Goal: Task Accomplishment & Management: Manage account settings

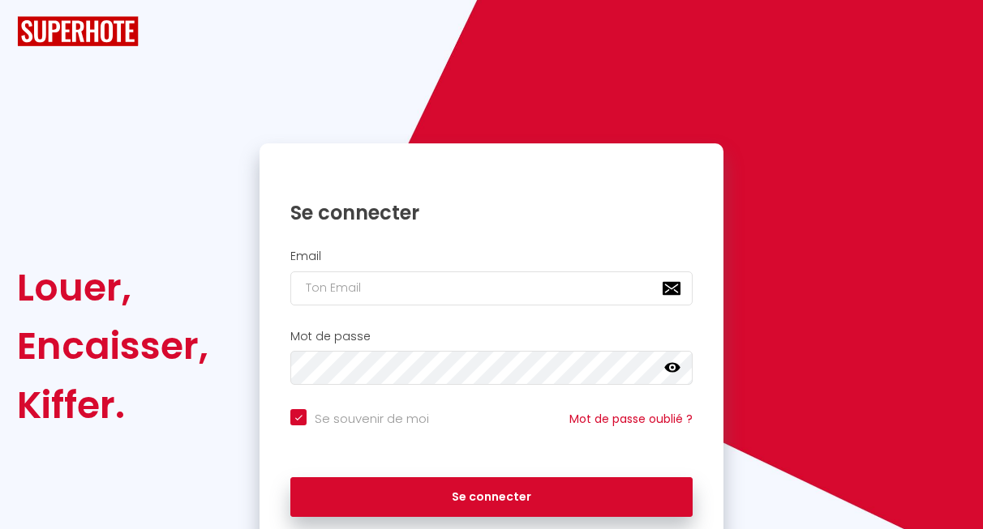
checkbox input "true"
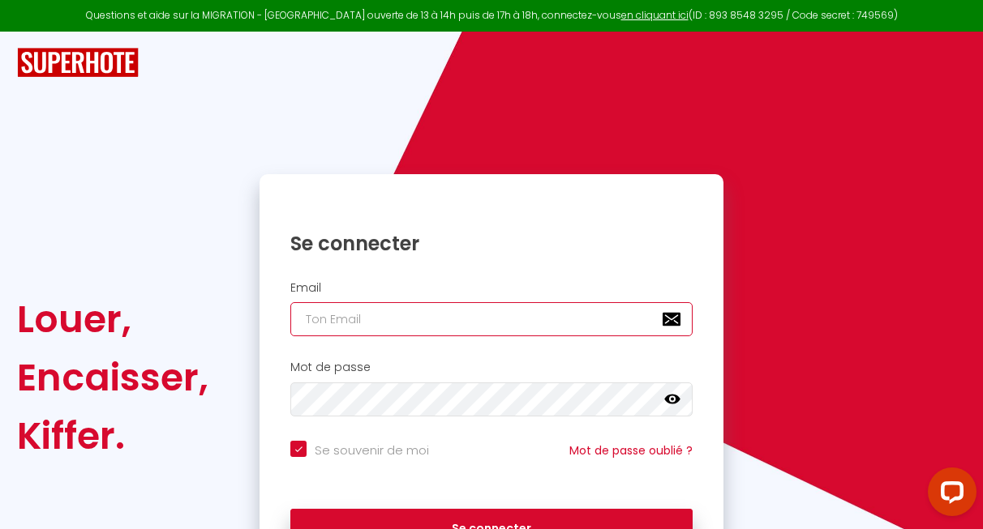
click at [327, 310] on input "email" at bounding box center [491, 319] width 402 height 34
type input "f"
checkbox input "true"
type input "fl"
checkbox input "true"
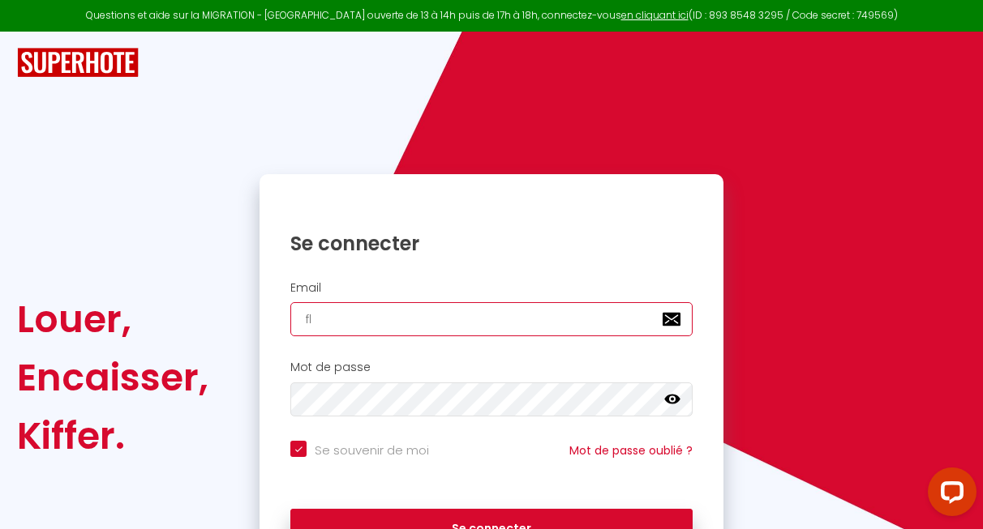
type input "fle"
checkbox input "true"
type input "fleb"
checkbox input "true"
type input "fleba"
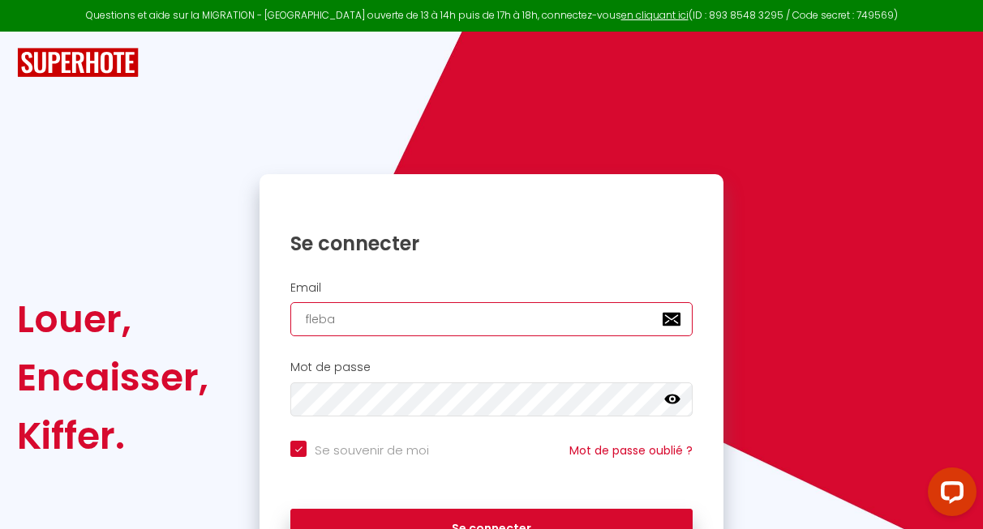
checkbox input "true"
type input "flebal"
checkbox input "true"
type input "flebalc"
checkbox input "true"
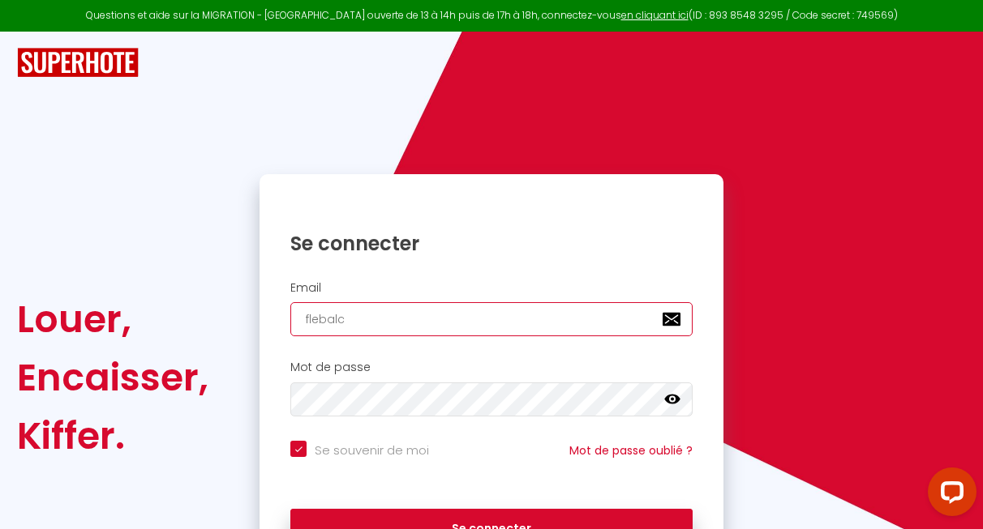
type input "flebalch"
checkbox input "true"
type input "flebalch9"
checkbox input "true"
type input "flebalch92"
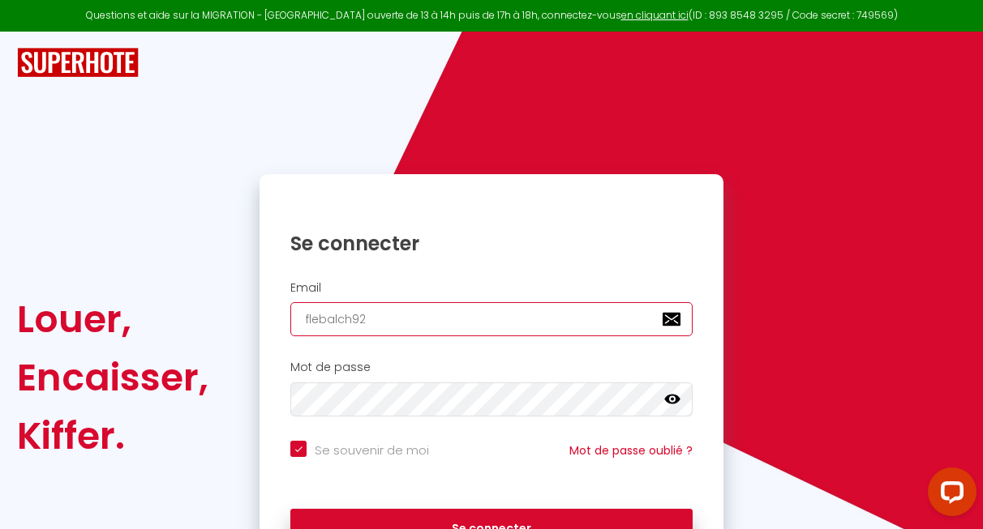
checkbox input "true"
type input "flebalch92@"
checkbox input "true"
type input "flebalch92@g"
checkbox input "true"
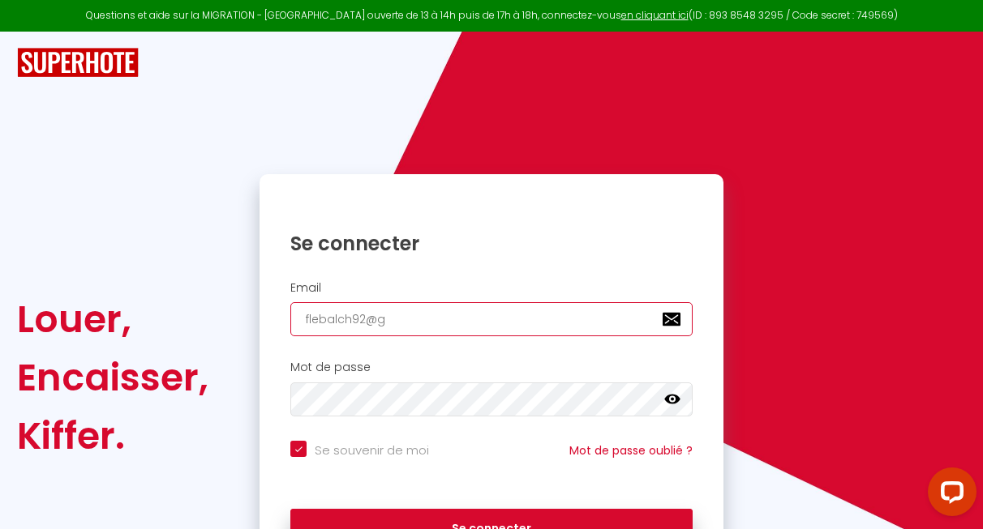
type input "flebalch92@gm"
checkbox input "true"
type input "flebalch92@gma"
checkbox input "true"
type input "flebalch92@gmai"
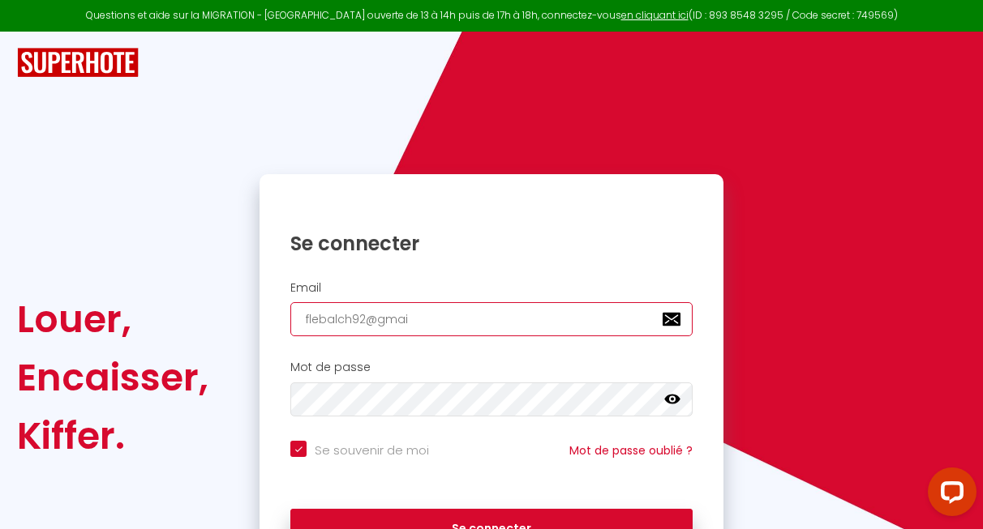
checkbox input "true"
type input "[EMAIL_ADDRESS]"
checkbox input "true"
type input "[EMAIL_ADDRESS]."
checkbox input "true"
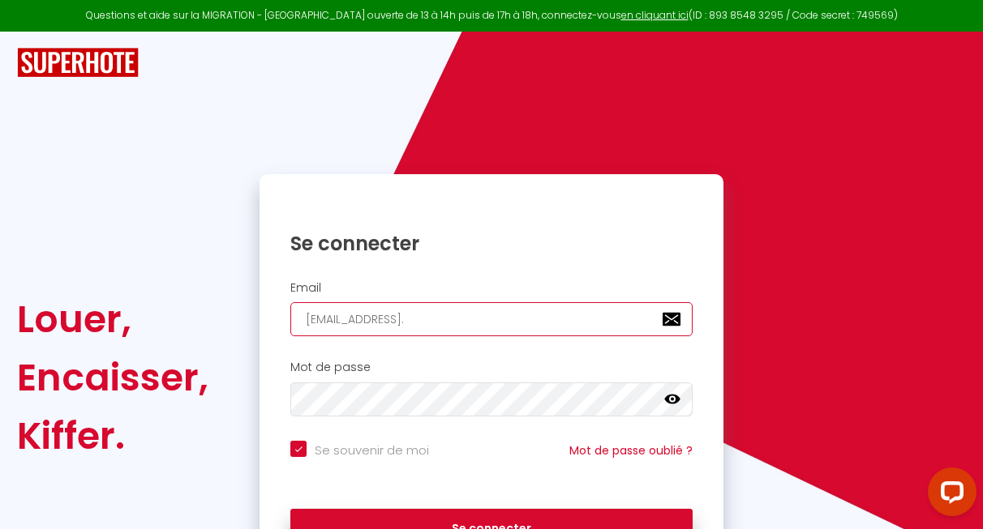
type input "flebalch92@gmail.c"
checkbox input "true"
type input "[EMAIL_ADDRESS][DOMAIN_NAME]"
checkbox input "true"
type input "[EMAIL_ADDRESS][DOMAIN_NAME]"
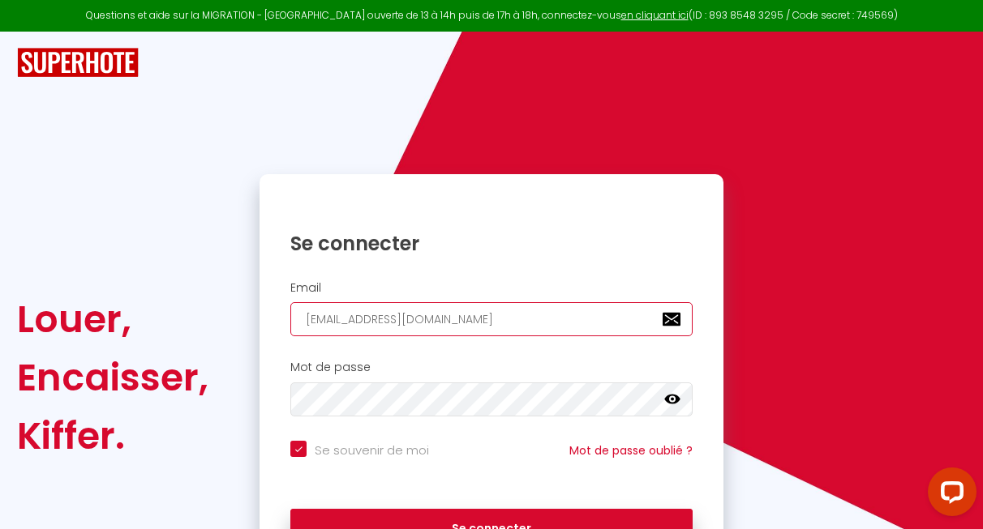
checkbox input "true"
type input "[EMAIL_ADDRESS][DOMAIN_NAME]"
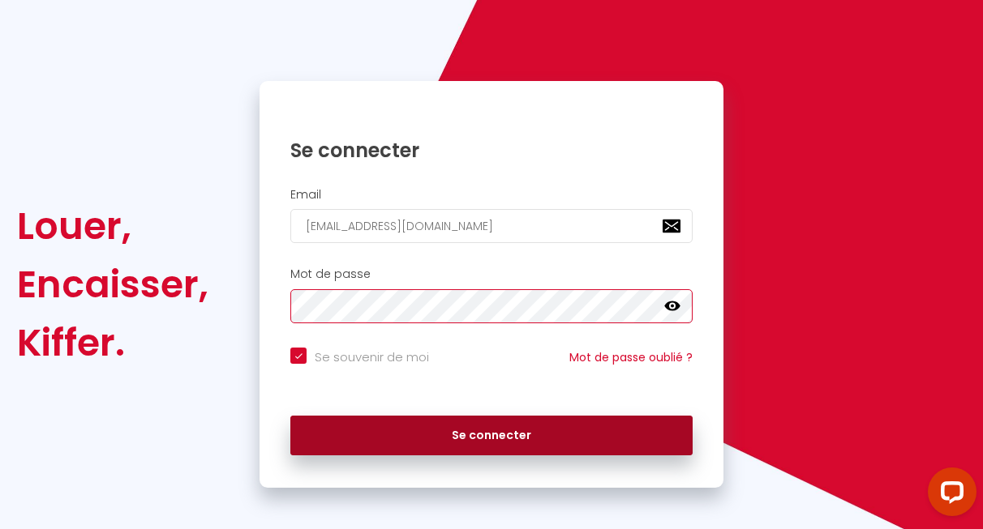
scroll to position [98, 0]
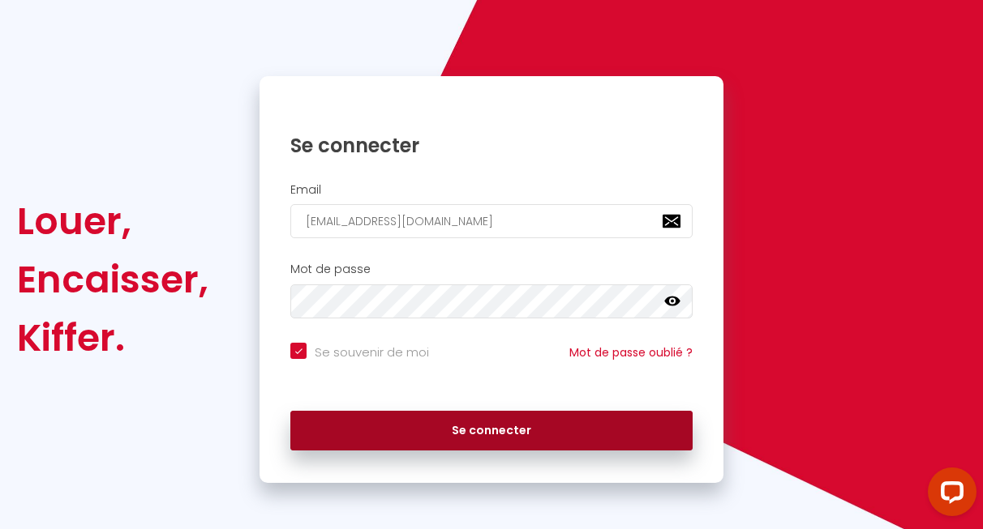
click at [494, 433] on button "Se connecter" at bounding box center [491, 431] width 402 height 41
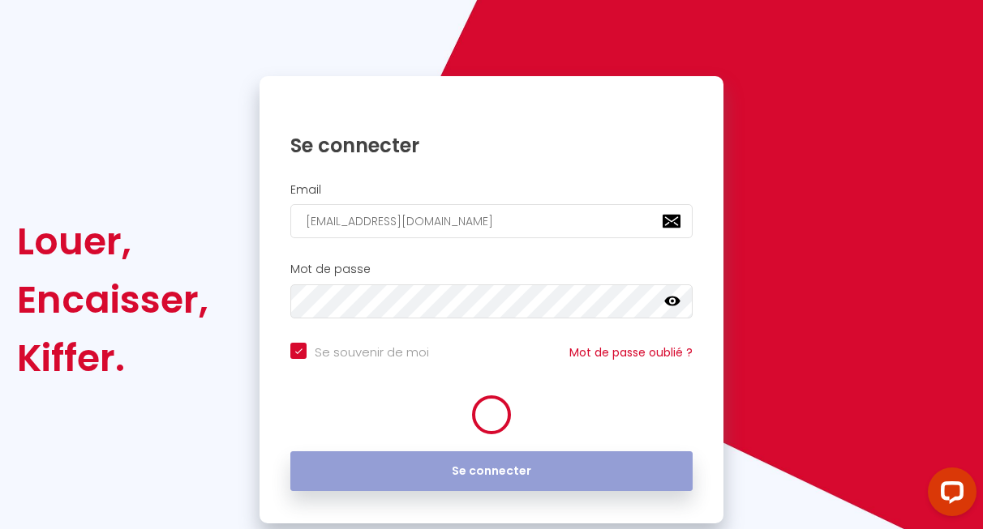
checkbox input "true"
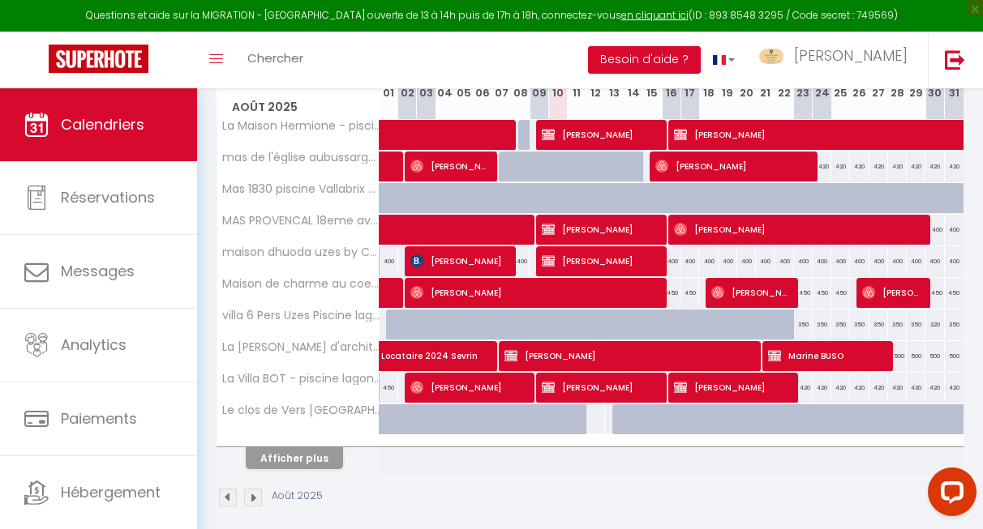
scroll to position [259, 0]
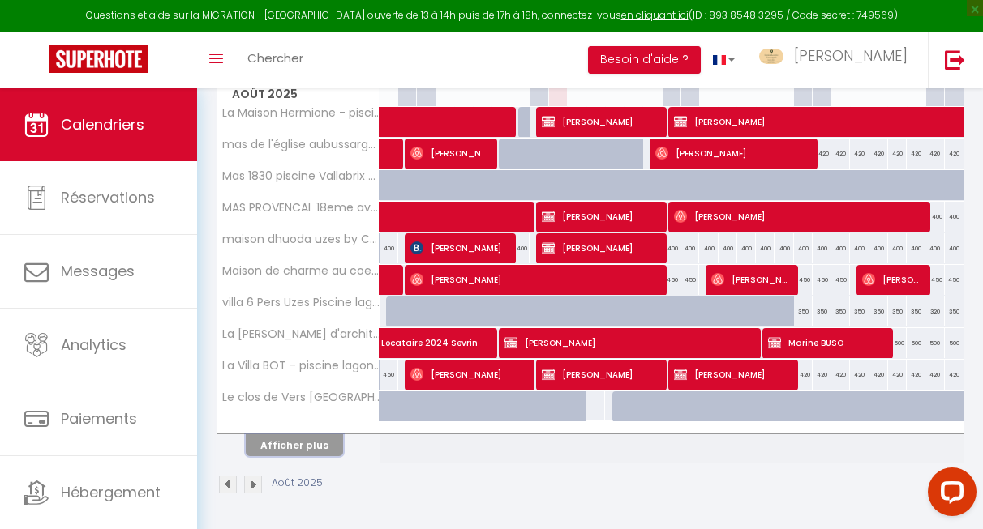
click at [291, 444] on button "Afficher plus" at bounding box center [294, 446] width 97 height 22
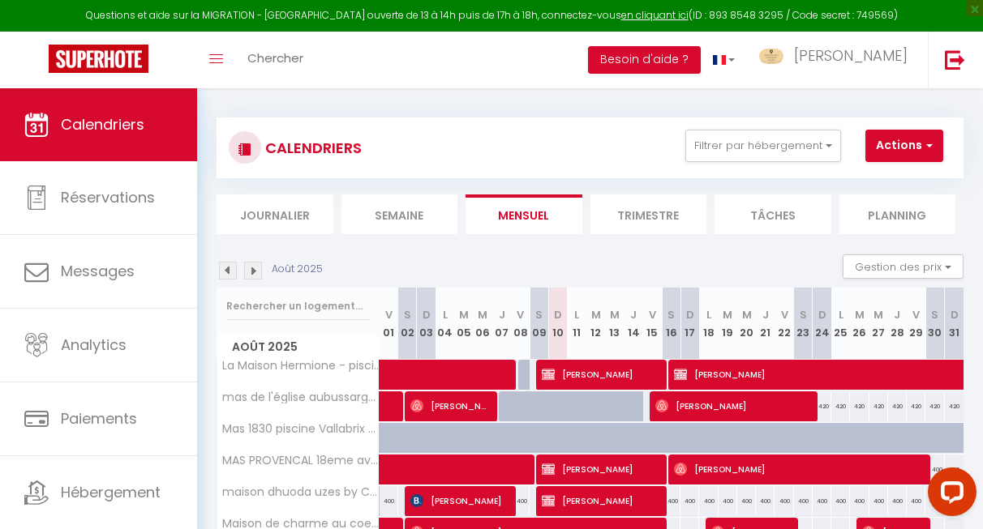
scroll to position [2, 0]
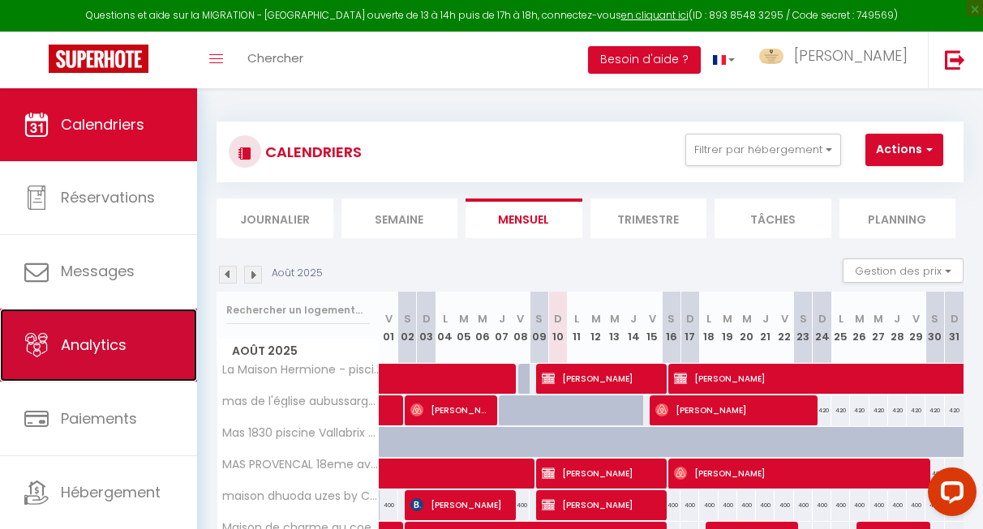
click at [88, 336] on span "Analytics" at bounding box center [94, 345] width 66 height 20
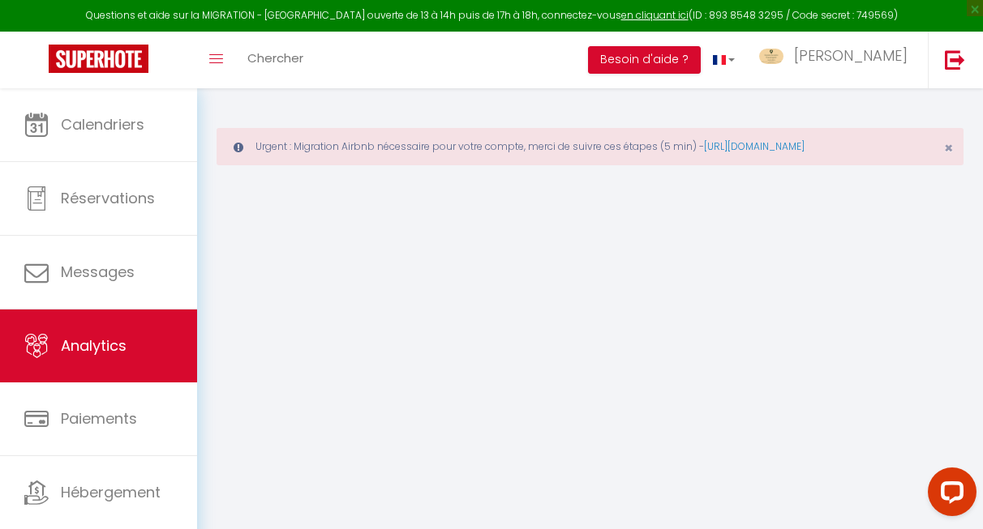
select select "2025"
select select "8"
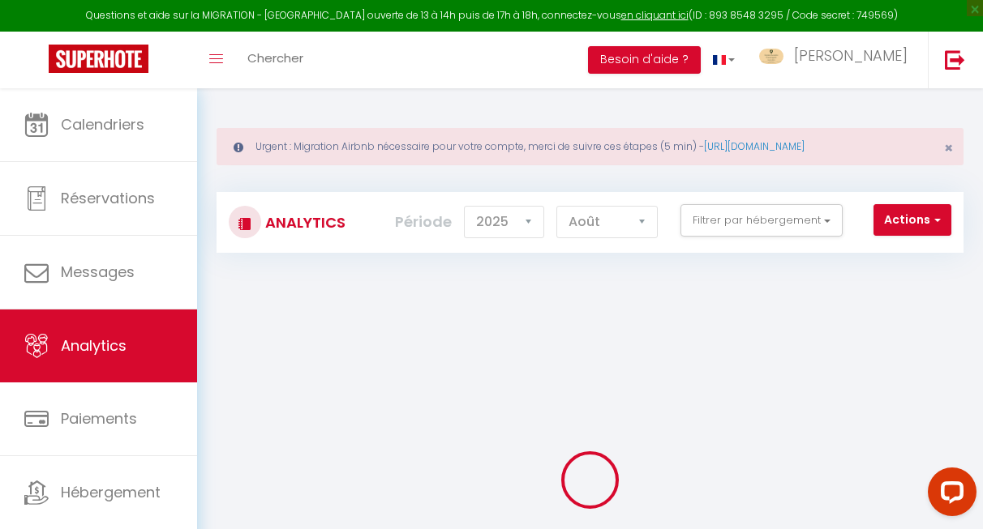
click at [756, 116] on div "Urgent : Migration Airbnb nécessaire pour votre compte, merci de suivre ces éta…" at bounding box center [590, 389] width 786 height 603
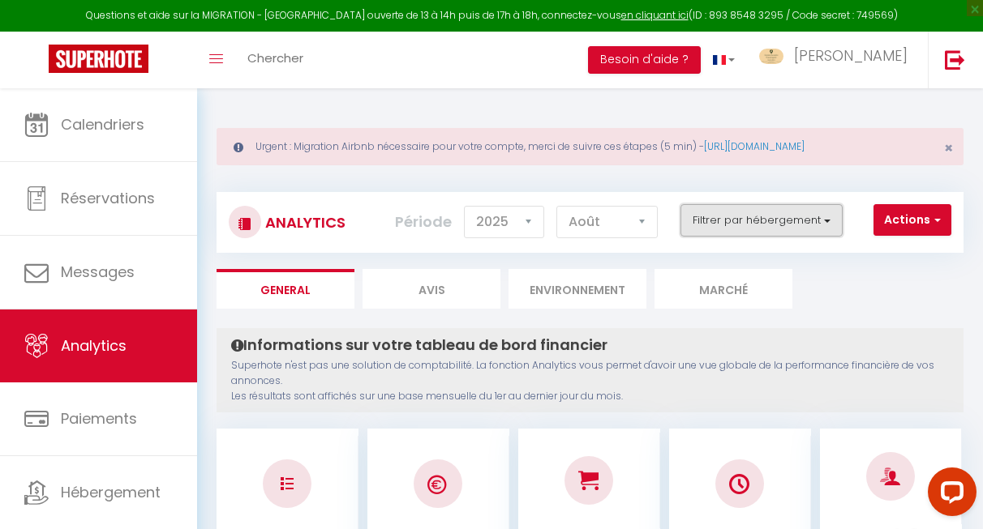
click at [728, 233] on button "Filtrer par hébergement" at bounding box center [761, 220] width 162 height 32
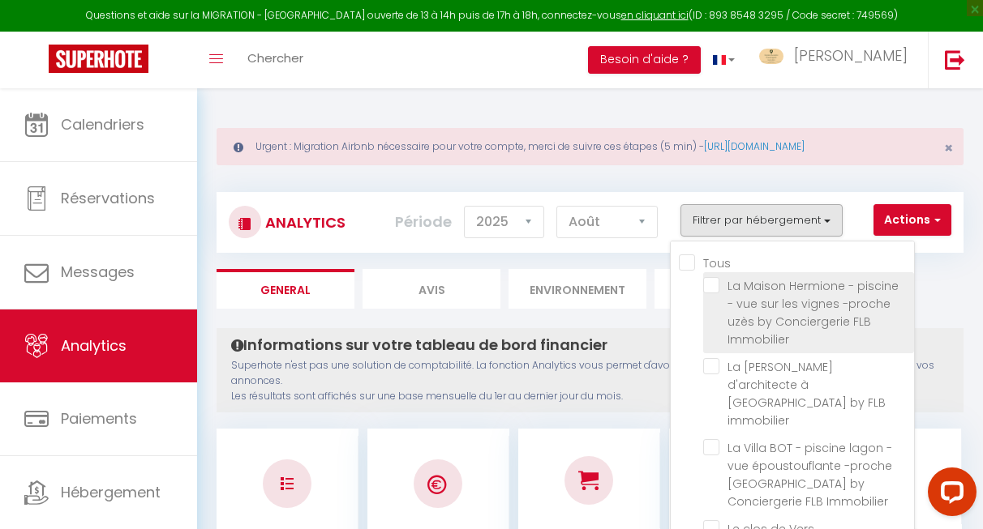
click at [715, 286] on Immobilier "checkbox" at bounding box center [808, 285] width 211 height 16
checkbox Immobilier "true"
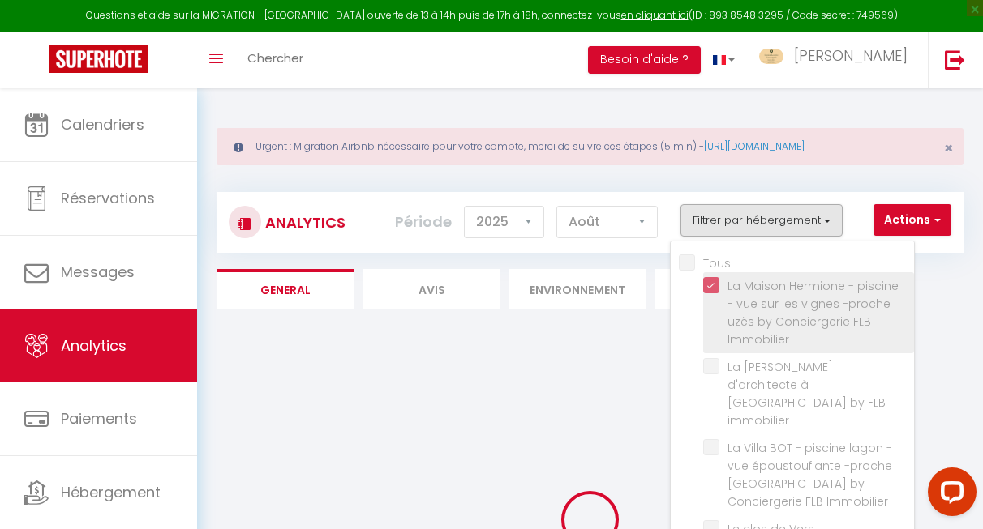
checkbox immobilier "false"
checkbox Immobilier "false"
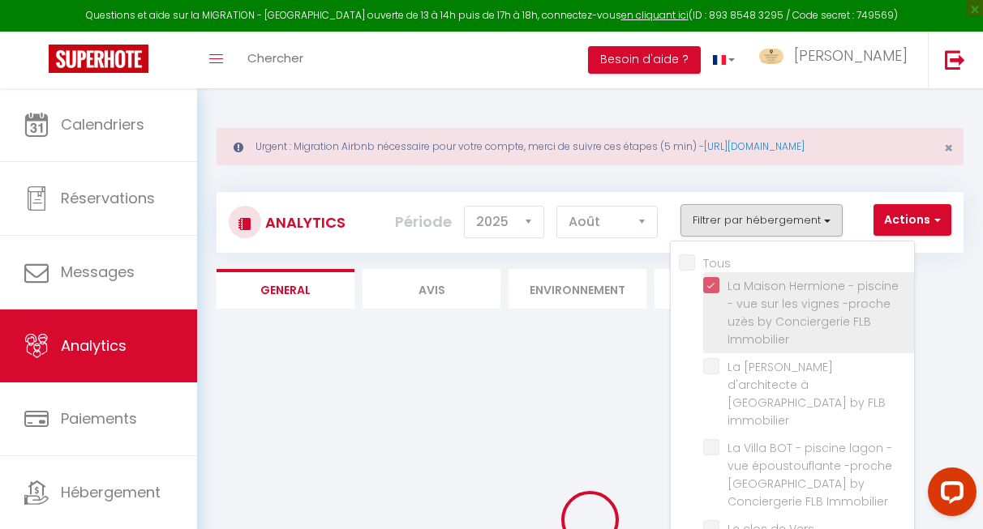
checkbox Immobilier "false"
checkbox Uzès "false"
checkbox Immobilier "false"
checkbox lagon "false"
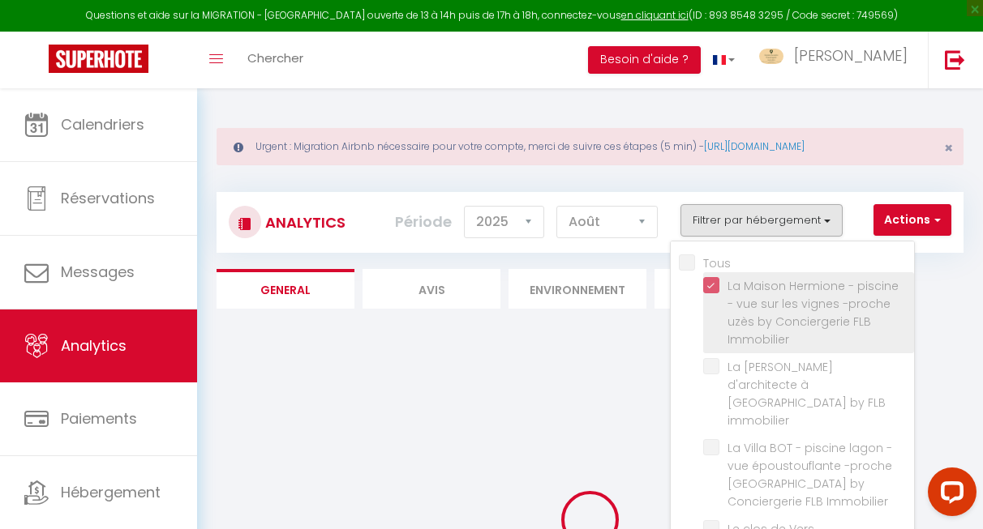
checkbox immobilier "false"
checkbox Immobilier "false"
checkbox uzès "false"
checkbox Uzès "false"
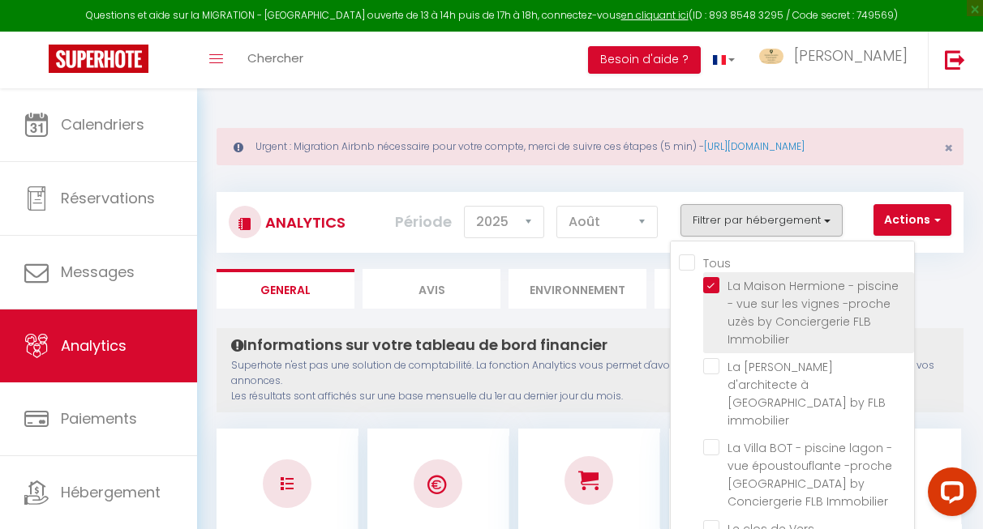
click at [720, 289] on Immobilier "checkbox" at bounding box center [808, 285] width 211 height 16
checkbox Immobilier "false"
checkbox immobilier "false"
checkbox Immobilier "false"
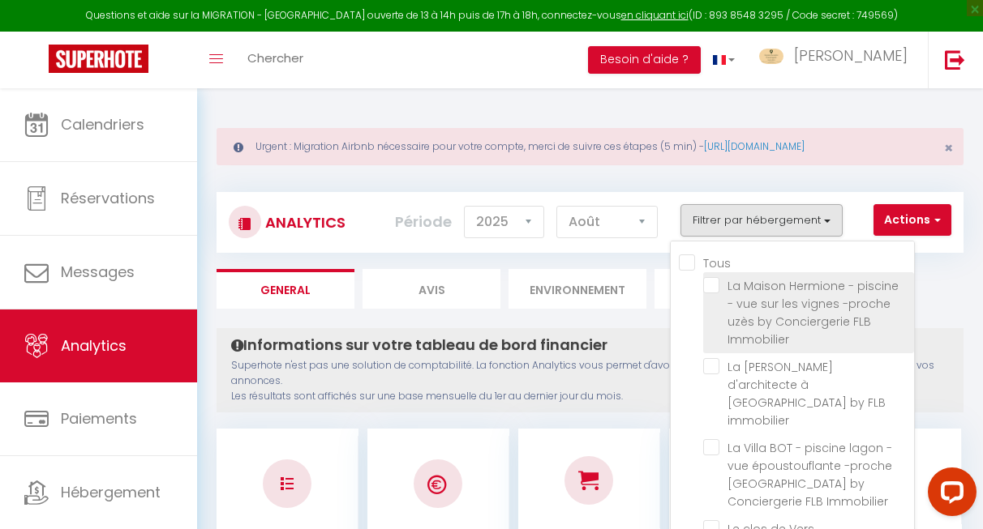
checkbox Immobilier "false"
checkbox Uzès "false"
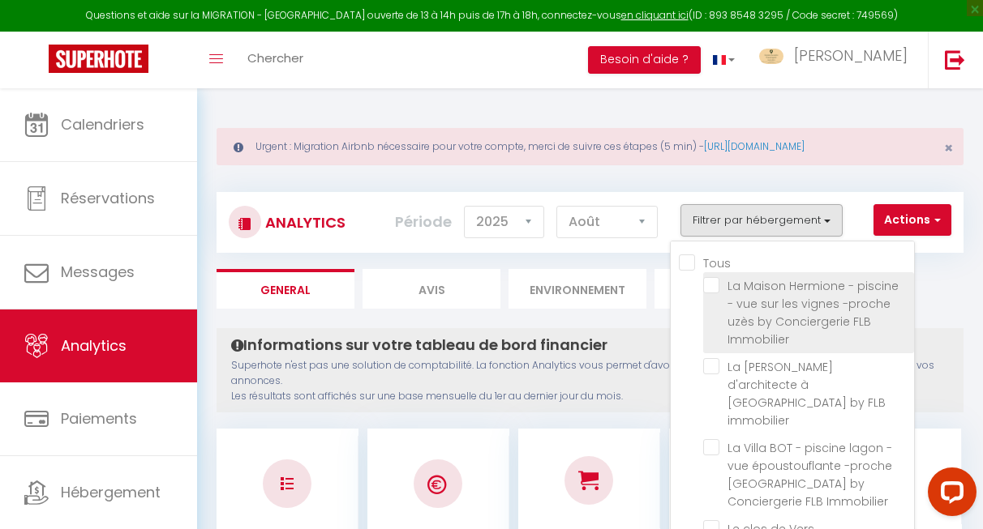
checkbox Immobilier "false"
checkbox lagon "false"
checkbox immobilier "false"
checkbox Immobilier "false"
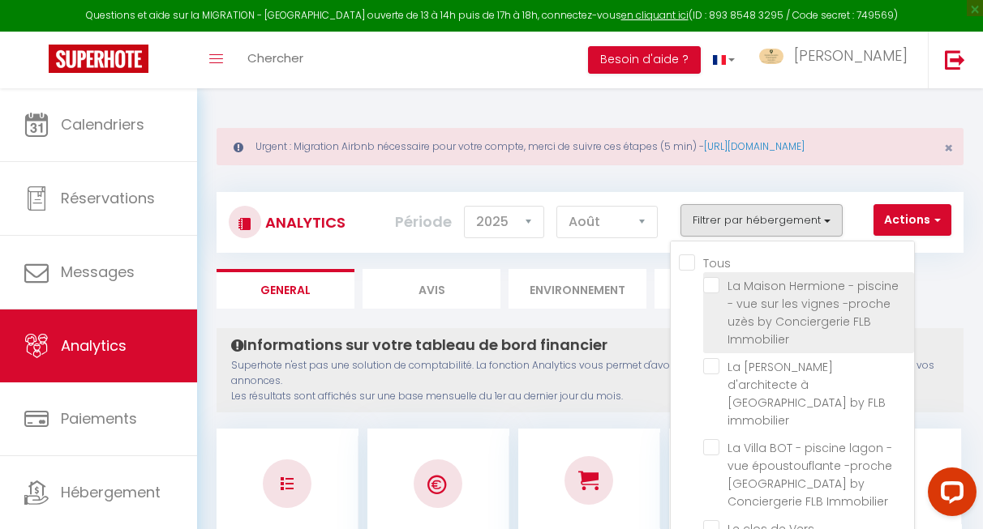
checkbox uzès "false"
checkbox Uzès "false"
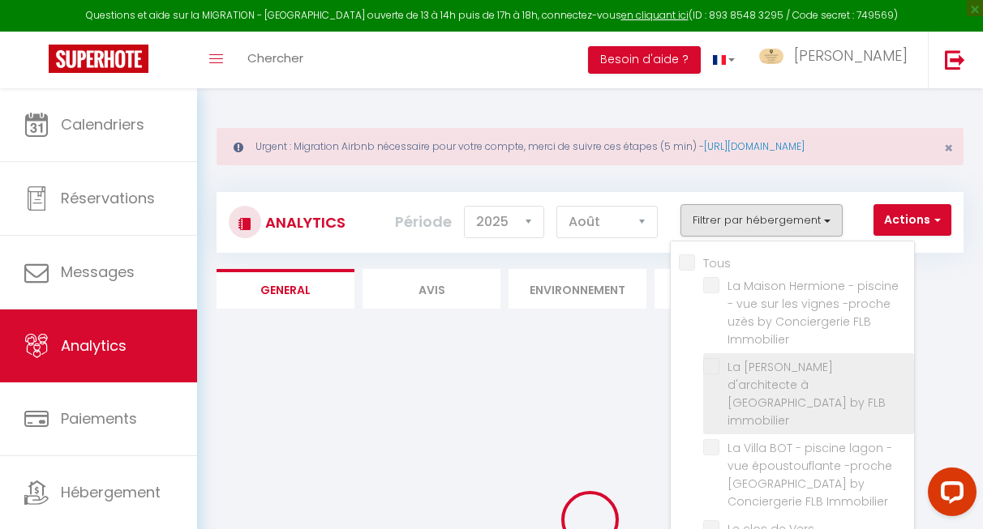
checkbox immobilier "false"
checkbox Immobilier "false"
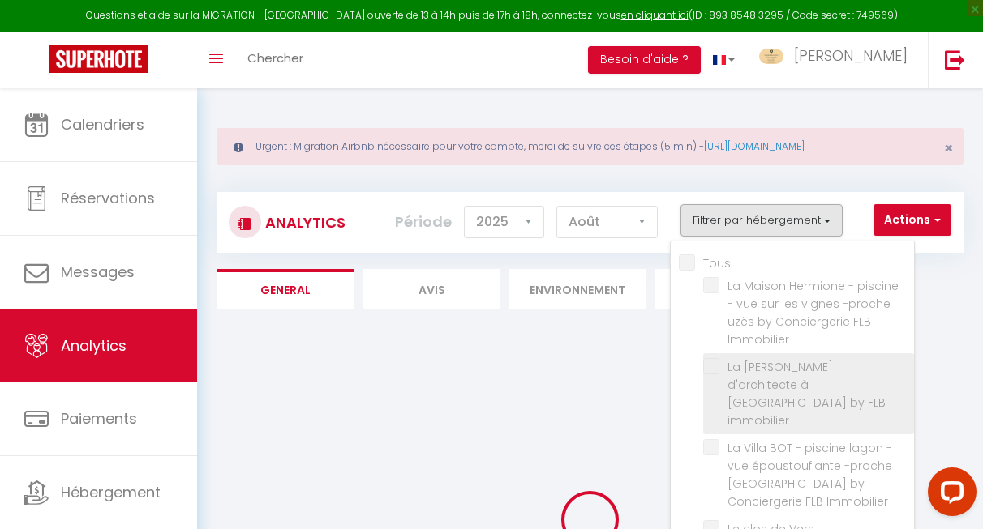
checkbox Immobilier "false"
checkbox Uzès "false"
checkbox Immobilier "false"
checkbox lagon "false"
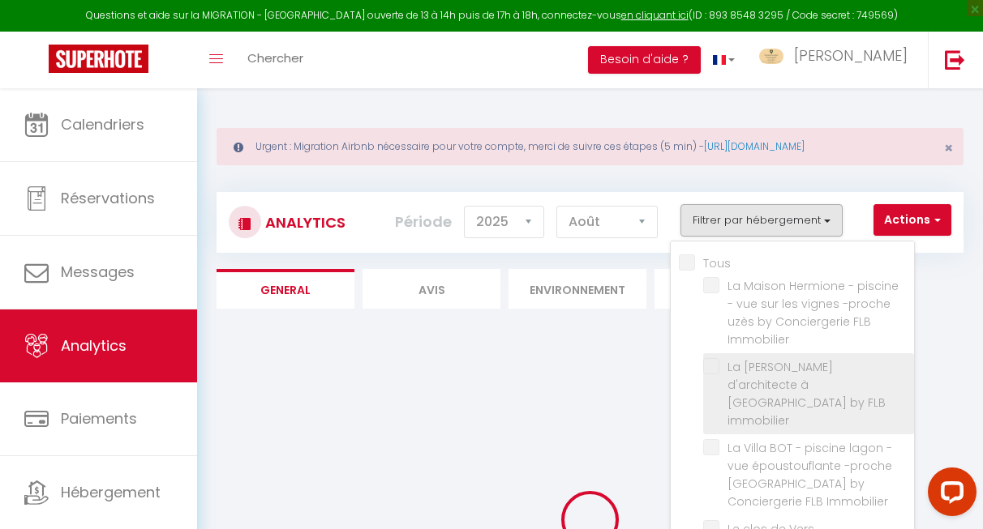
checkbox immobilier "false"
checkbox Immobilier "false"
checkbox uzès "false"
checkbox Uzès "false"
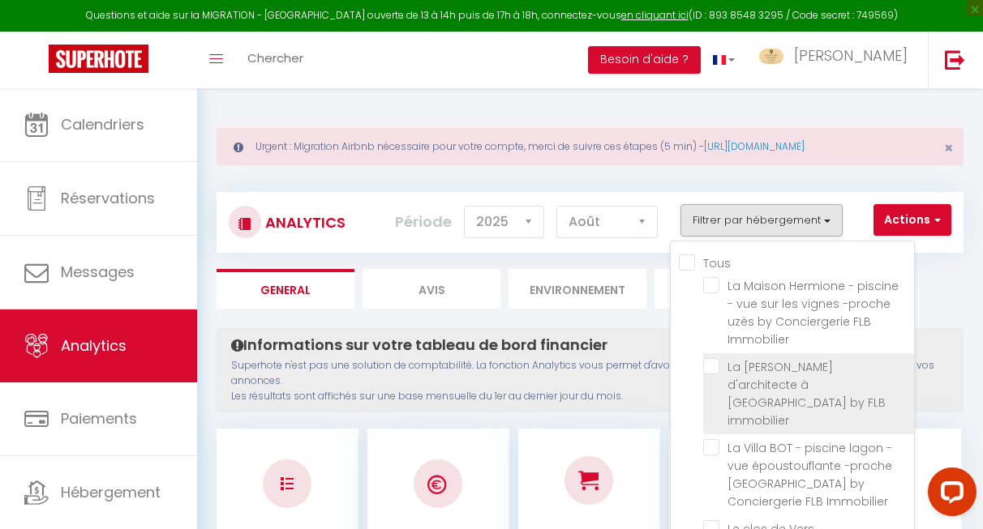
click at [709, 369] on immobilier "checkbox" at bounding box center [808, 366] width 211 height 16
checkbox immobilier "true"
checkbox Immobilier "false"
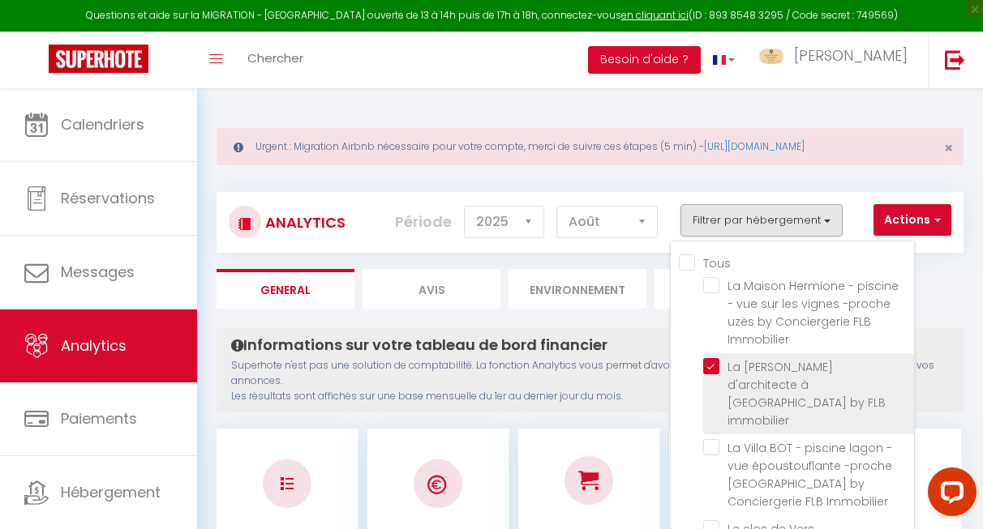
checkbox Immobilier "false"
checkbox Uzès "false"
checkbox Immobilier "false"
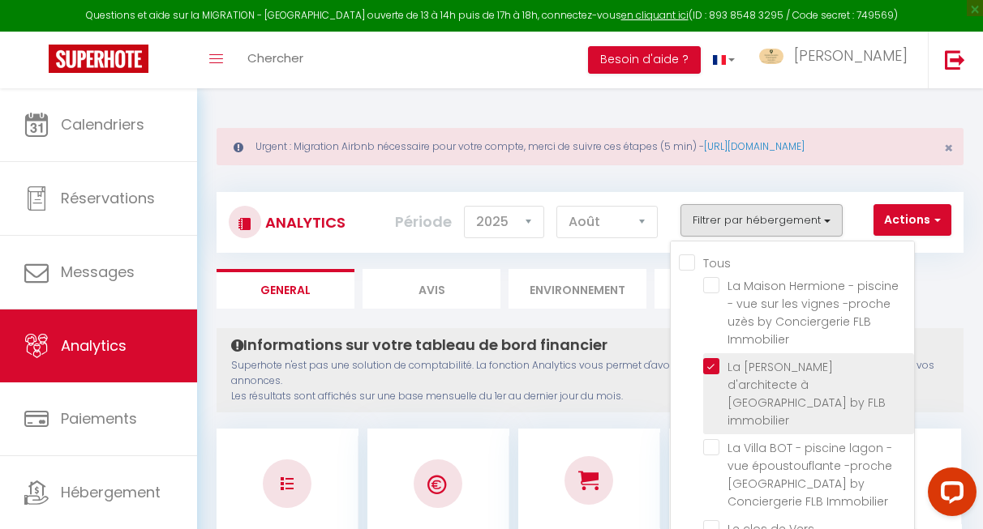
checkbox lagon "false"
checkbox immobilier "false"
checkbox Immobilier "false"
checkbox uzès "false"
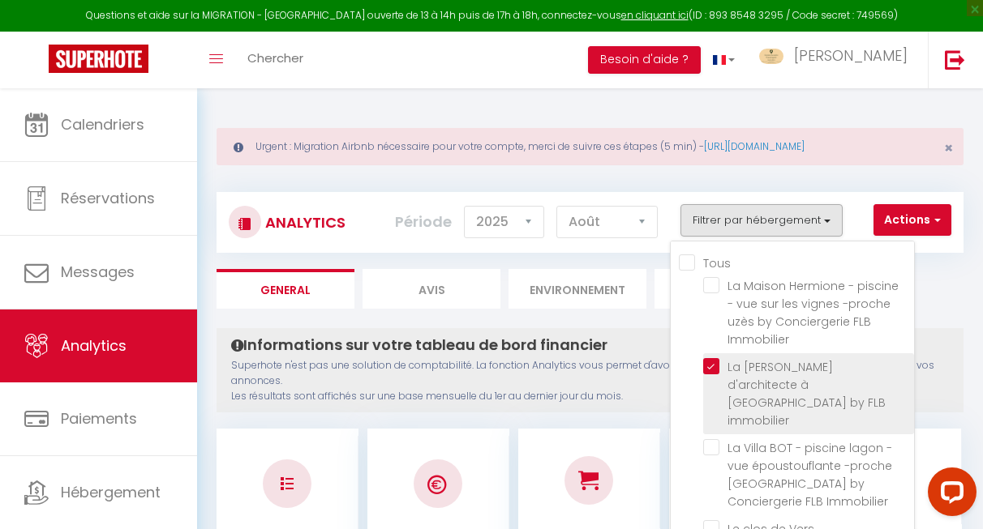
checkbox Uzès "false"
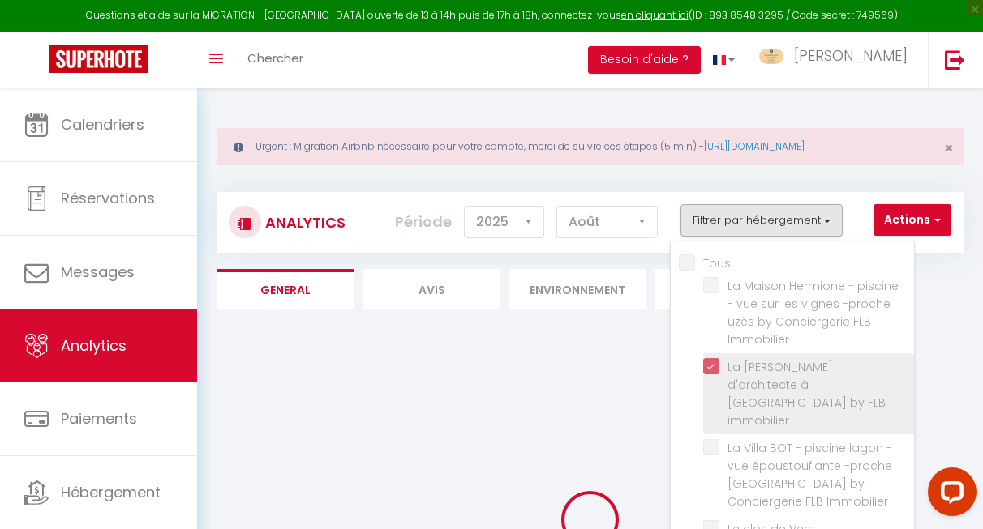
checkbox Immobilier "false"
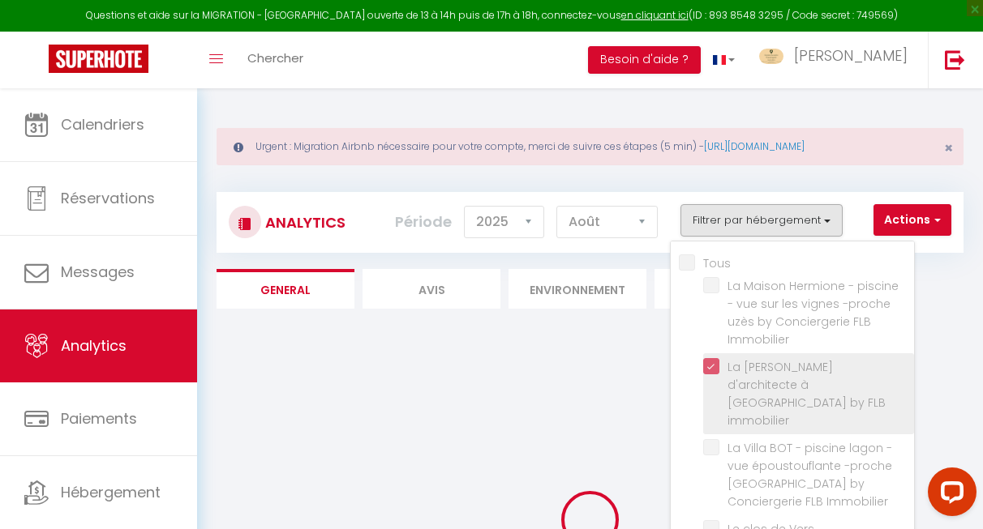
checkbox Immobilier "false"
checkbox Uzès "false"
checkbox Immobilier "false"
checkbox lagon "false"
checkbox immobilier "false"
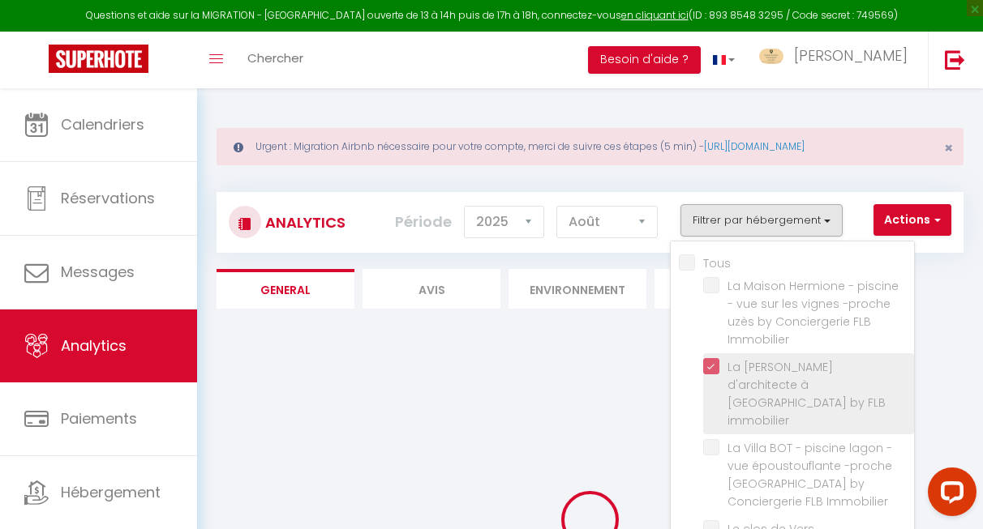
checkbox Immobilier "false"
checkbox uzès "false"
checkbox Uzès "false"
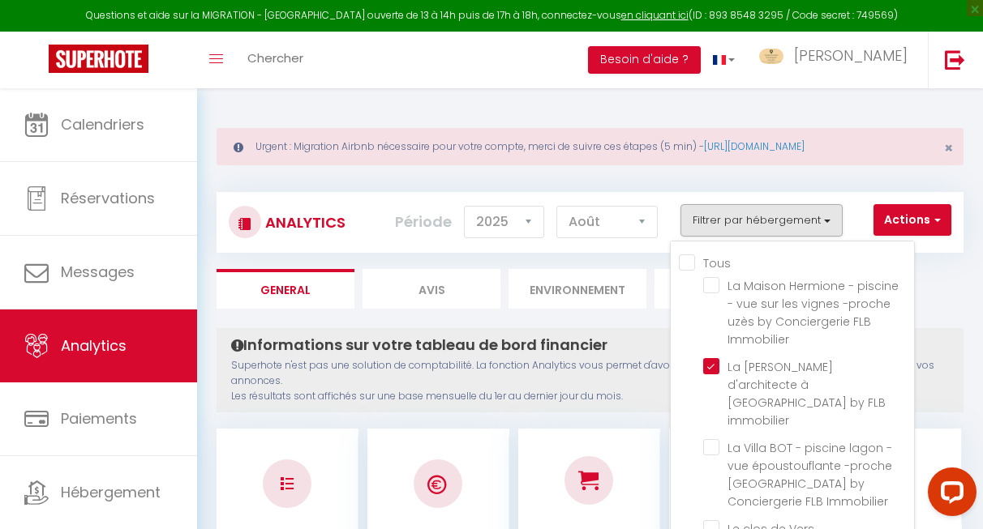
scroll to position [5, 0]
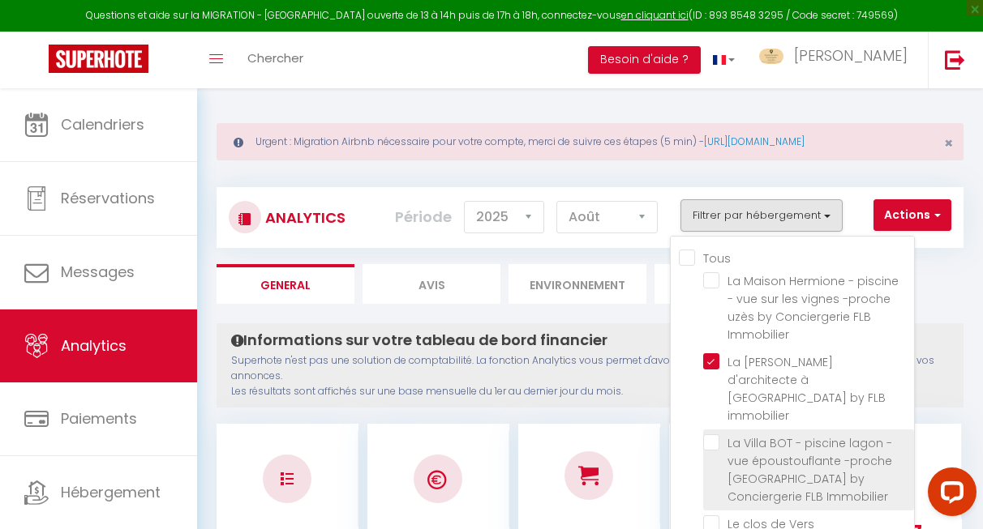
click at [716, 435] on Immobilier "checkbox" at bounding box center [808, 443] width 211 height 16
checkbox Immobilier "true"
checkbox Immobilier "false"
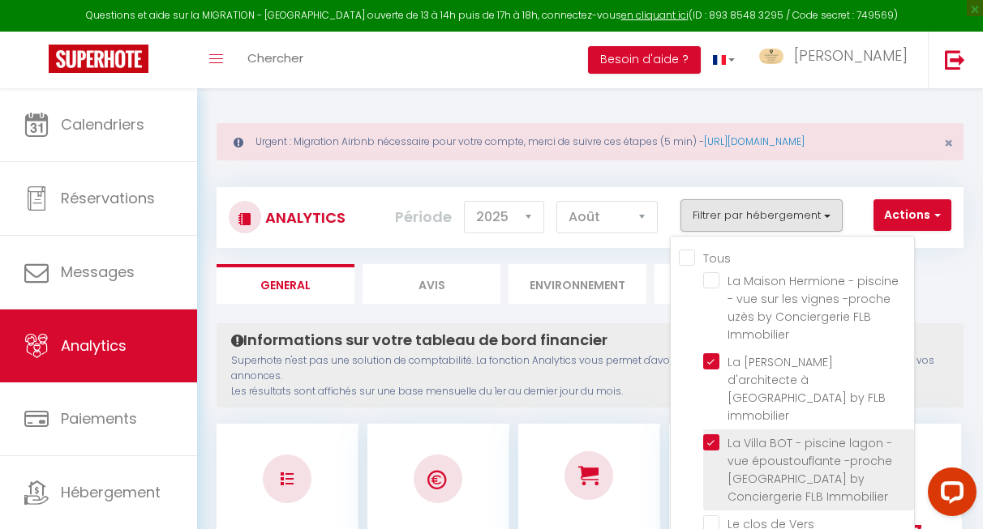
checkbox Immobilier "false"
checkbox Uzès "false"
checkbox Immobilier "false"
checkbox lagon "false"
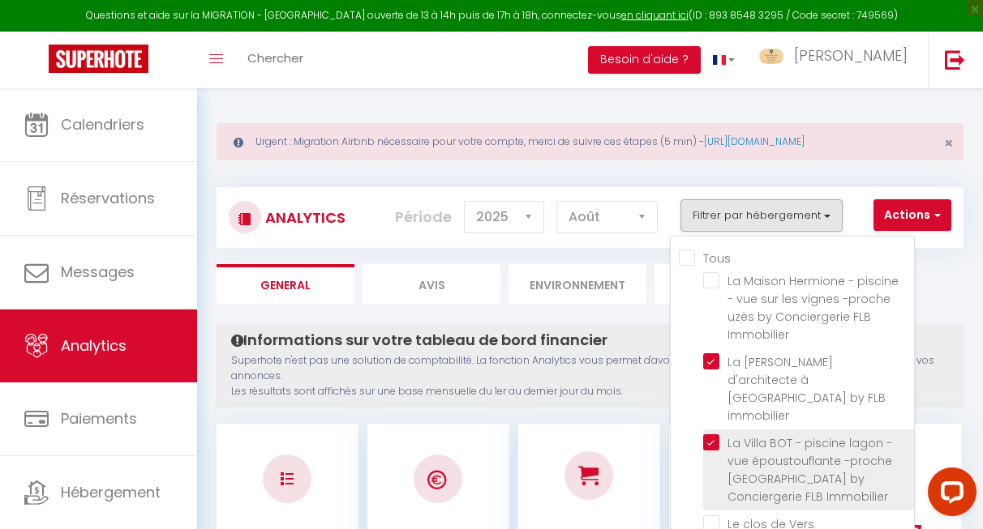
checkbox immobilier "false"
checkbox Immobilier "false"
checkbox uzès "false"
checkbox Uzès "false"
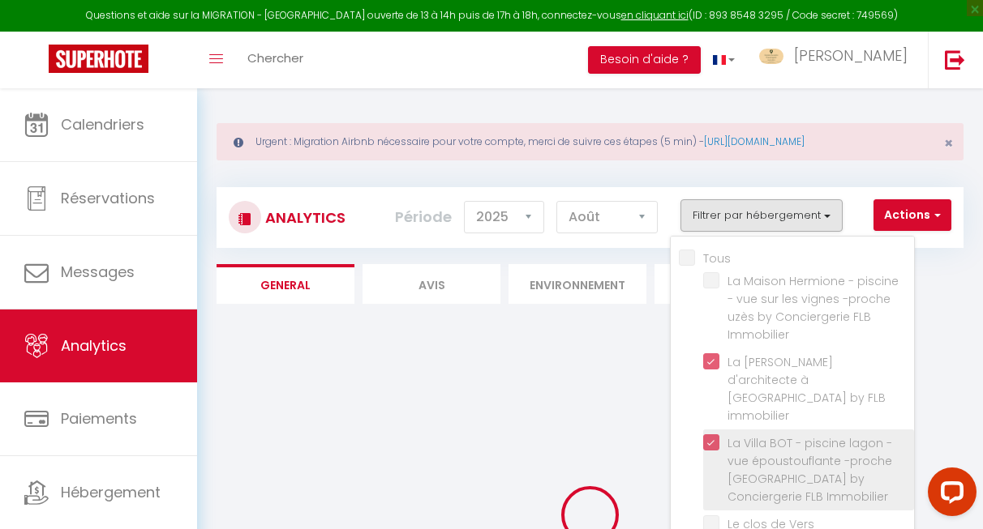
checkbox Immobilier "false"
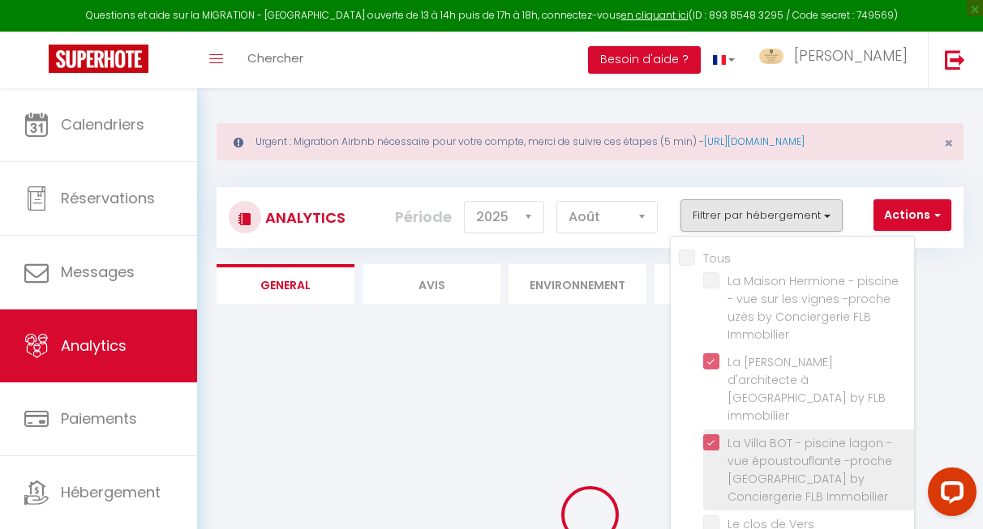
checkbox Uzès "false"
checkbox Immobilier "false"
checkbox lagon "false"
checkbox immobilier "false"
checkbox Immobilier "false"
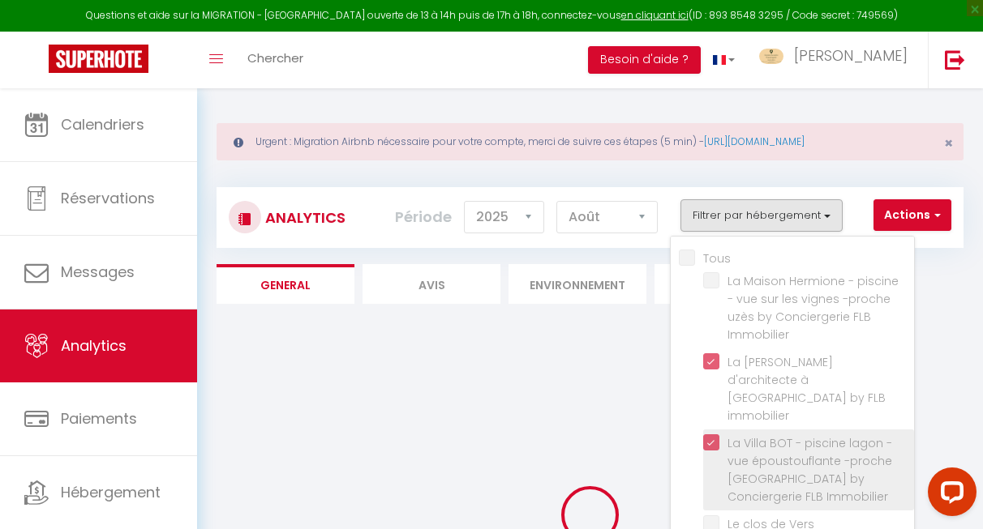
checkbox Immobilier "false"
checkbox uzès "false"
checkbox Uzès "false"
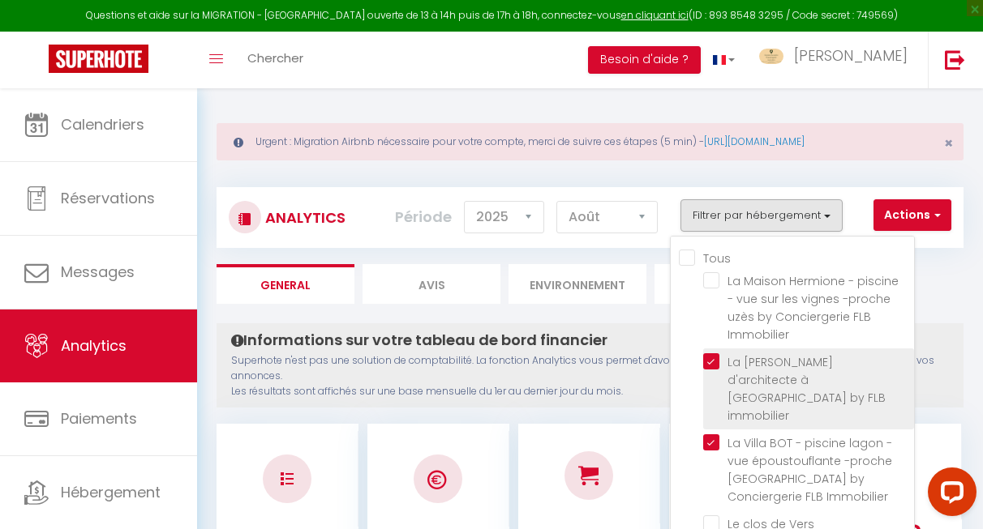
click at [714, 358] on immobilier "checkbox" at bounding box center [808, 362] width 211 height 16
checkbox immobilier "false"
checkbox Immobilier "false"
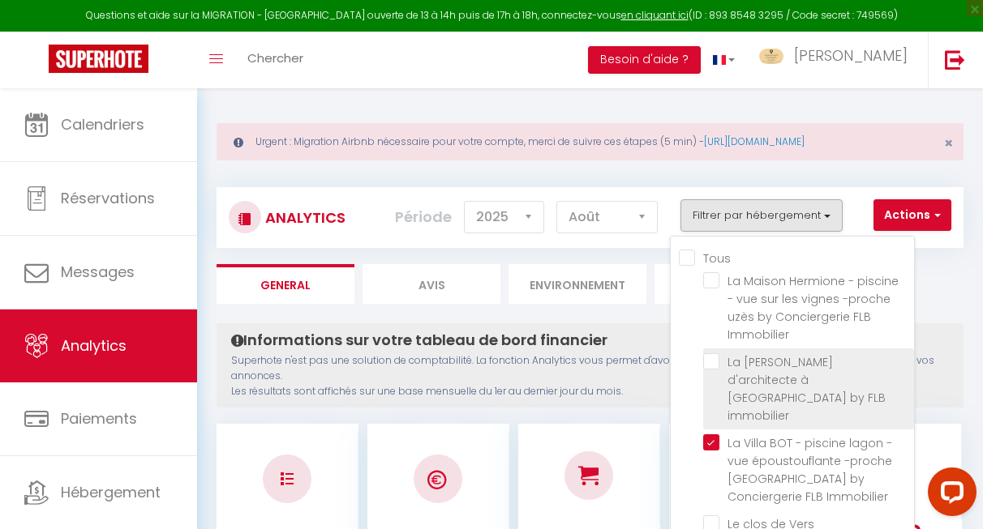
checkbox Immobilier "false"
checkbox Uzès "false"
checkbox Immobilier "false"
checkbox lagon "false"
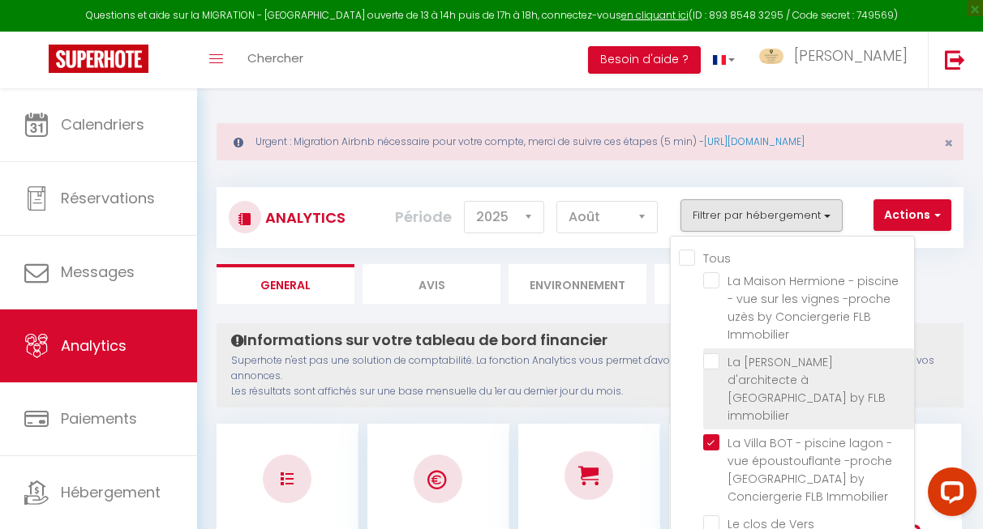
checkbox immobilier "false"
checkbox Immobilier "false"
checkbox uzès "false"
checkbox Uzès "false"
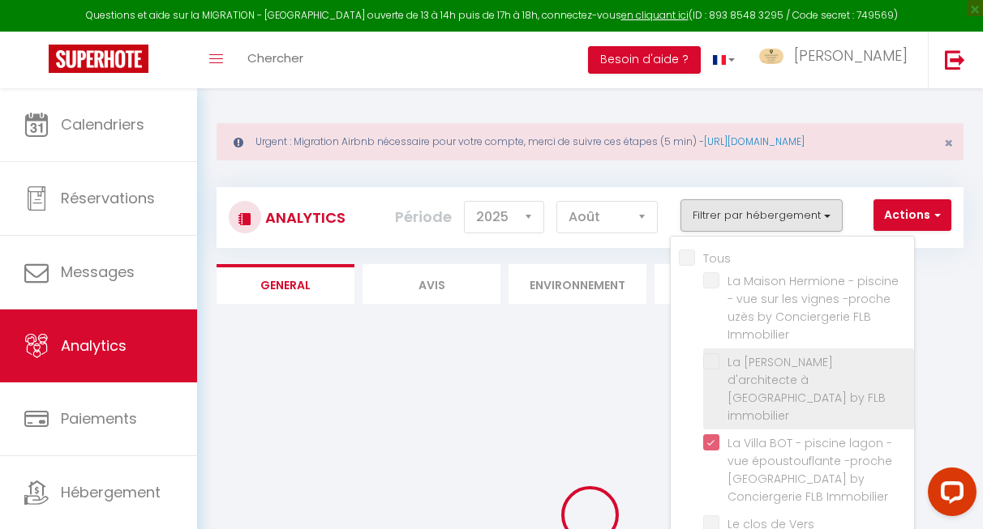
checkbox Immobilier "false"
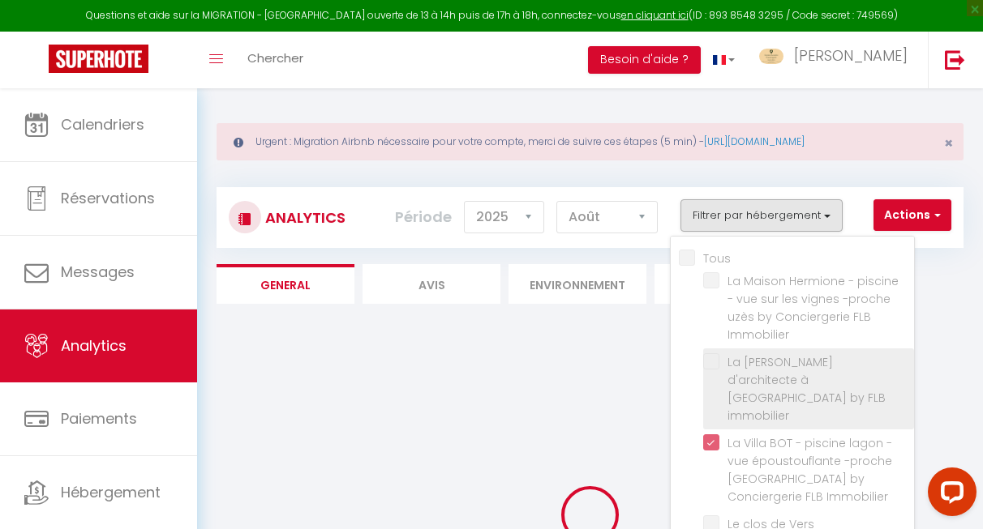
checkbox Uzès "false"
checkbox Immobilier "false"
checkbox lagon "false"
checkbox immobilier "false"
checkbox Immobilier "false"
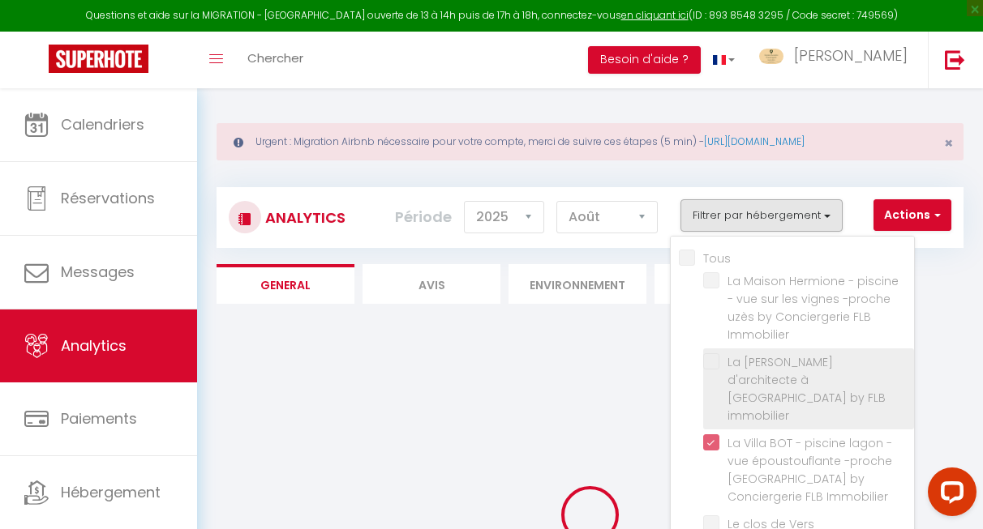
checkbox Immobilier "false"
checkbox uzès "false"
checkbox Uzès "false"
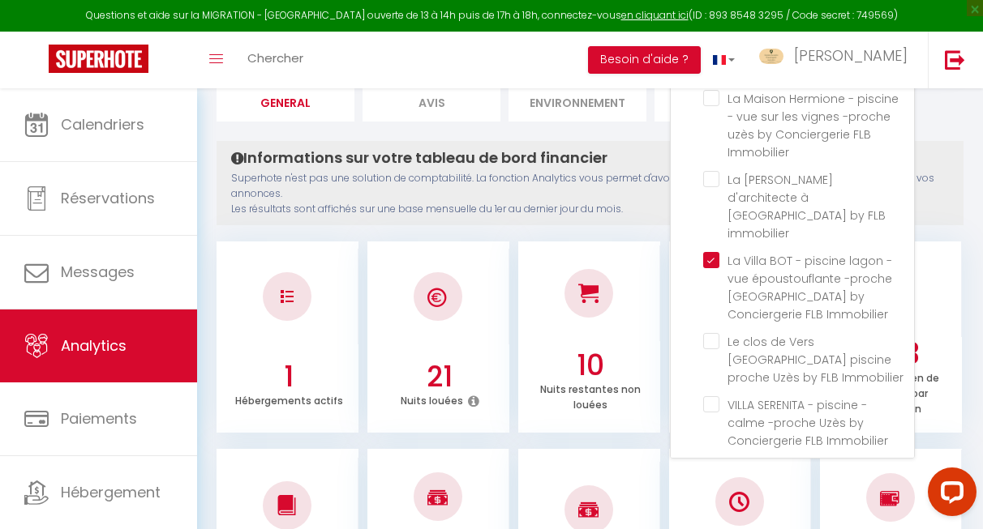
scroll to position [186, 0]
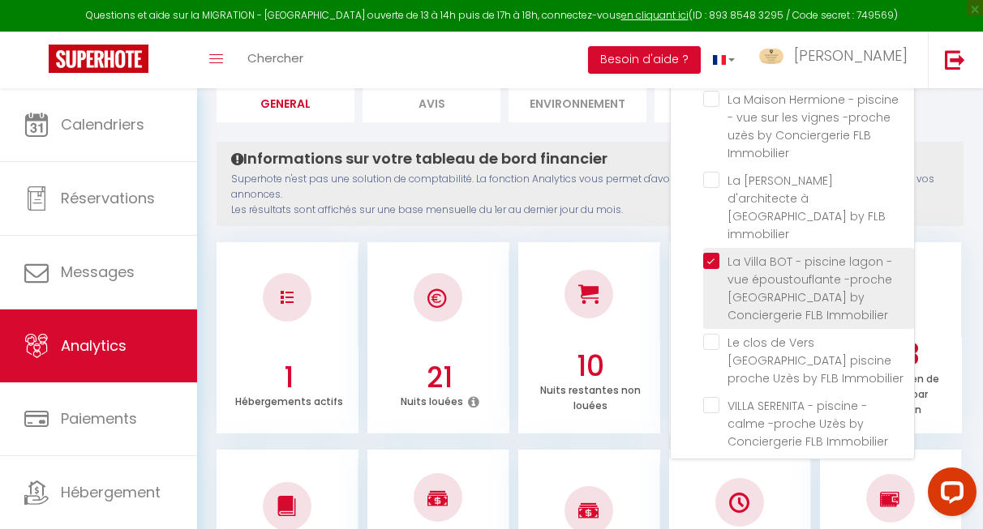
click at [713, 253] on Immobilier "checkbox" at bounding box center [808, 261] width 211 height 16
checkbox Immobilier "false"
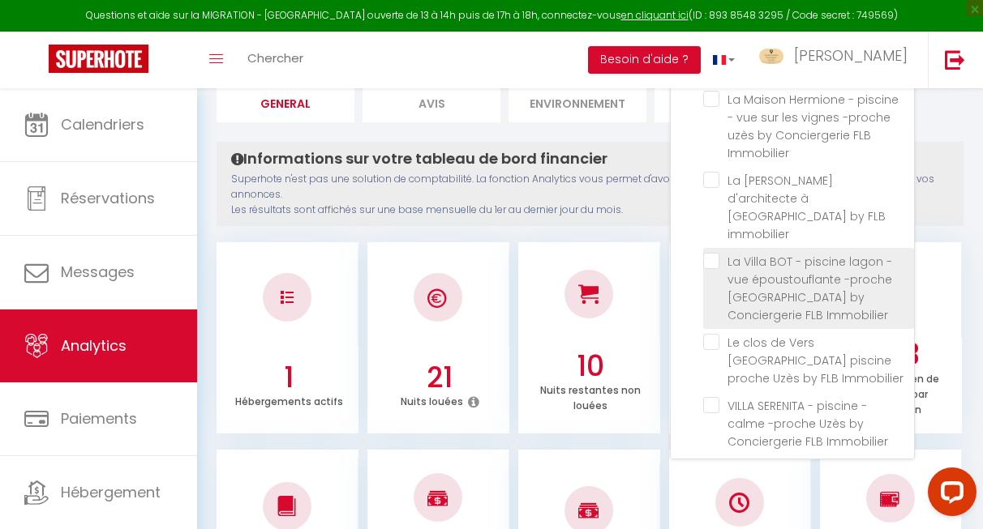
checkbox Immobilier "false"
checkbox Uzès "false"
checkbox Immobilier "false"
checkbox lagon "false"
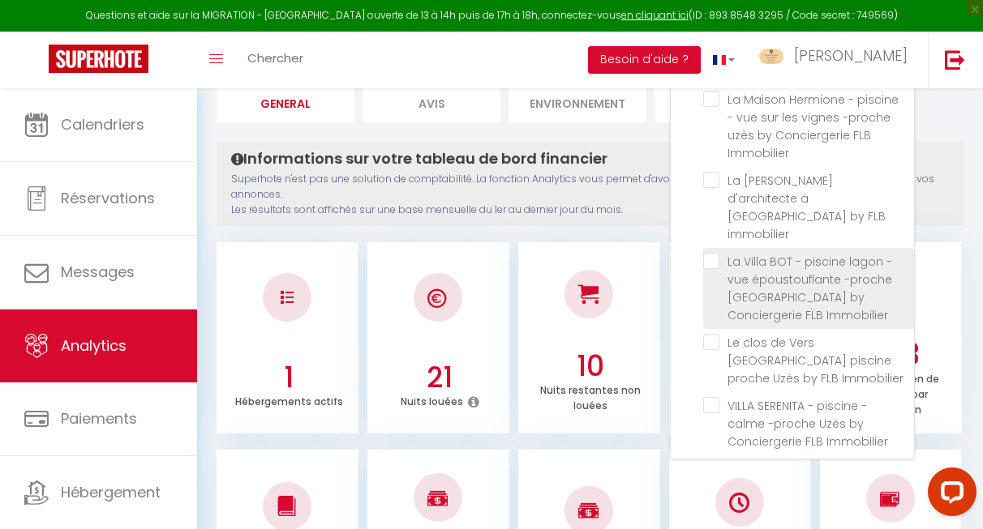
checkbox immobilier "false"
checkbox Immobilier "false"
checkbox uzès "false"
checkbox Uzès "false"
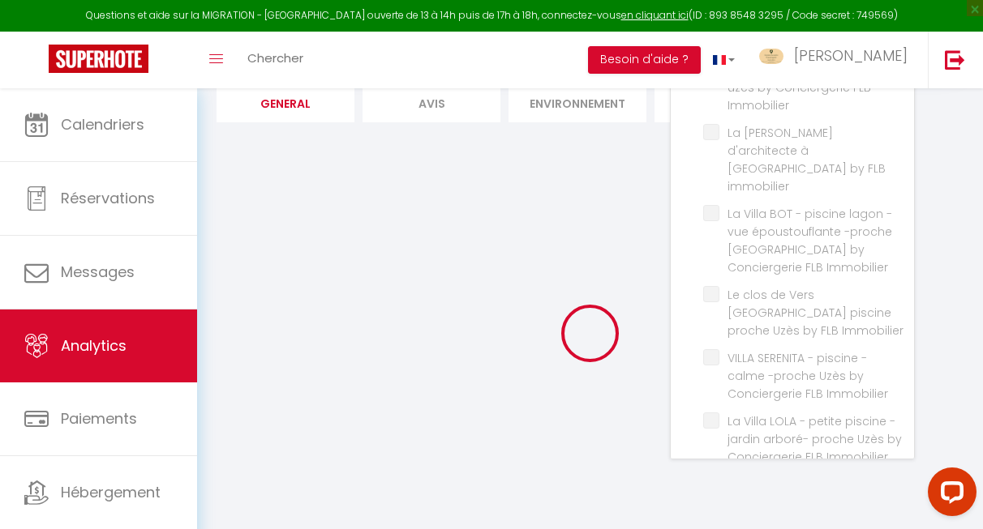
checkbox Immobilier "false"
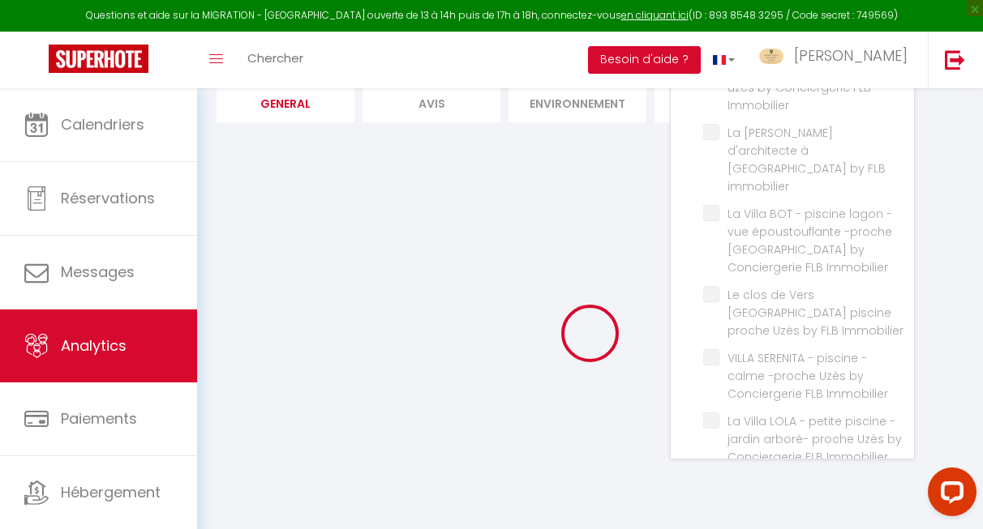
checkbox Uzès "false"
checkbox Immobilier "false"
checkbox lagon "false"
checkbox immobilier "false"
checkbox Immobilier "false"
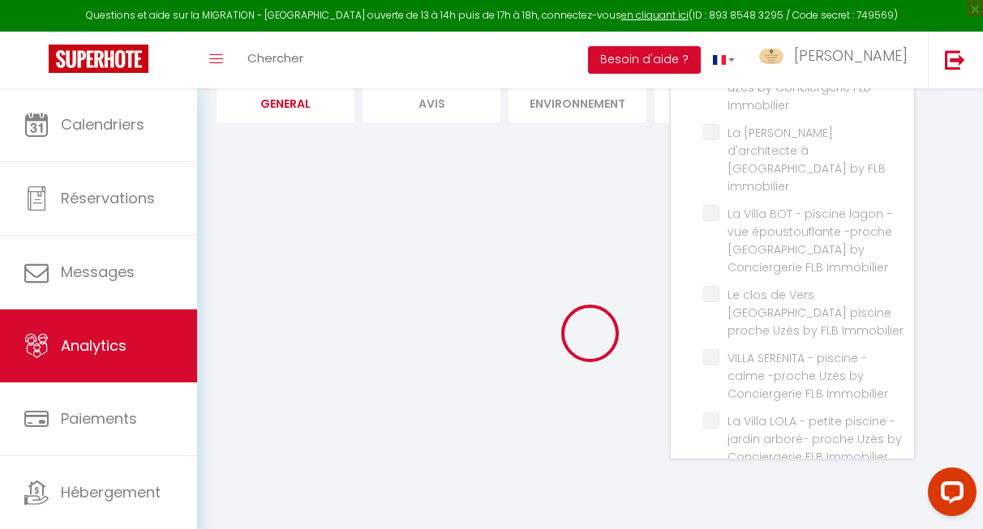
checkbox Immobilier "false"
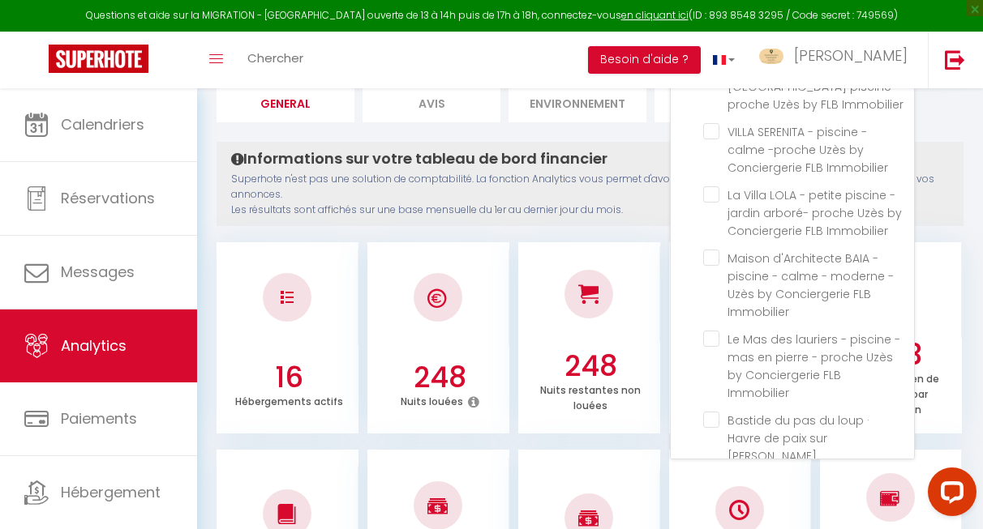
scroll to position [279, 0]
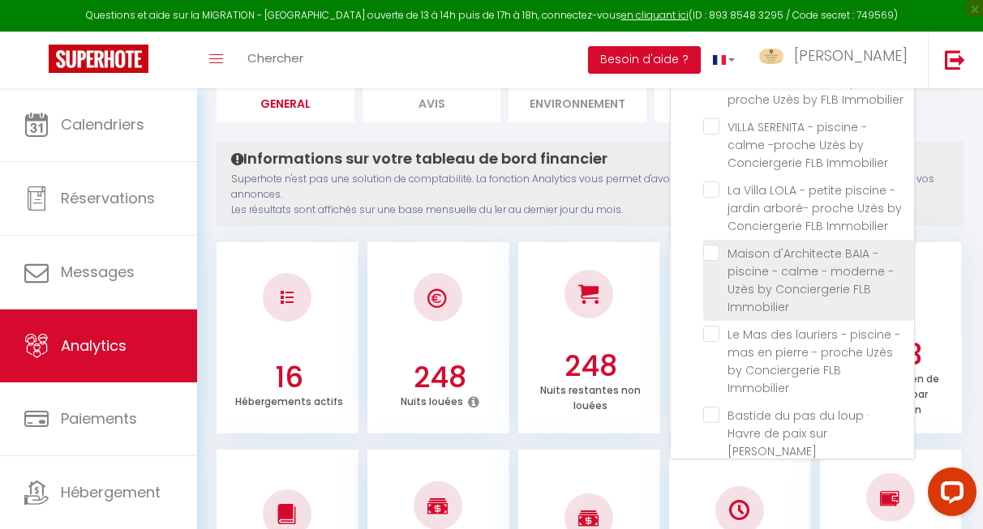
click at [713, 245] on Immobilier "checkbox" at bounding box center [808, 253] width 211 height 16
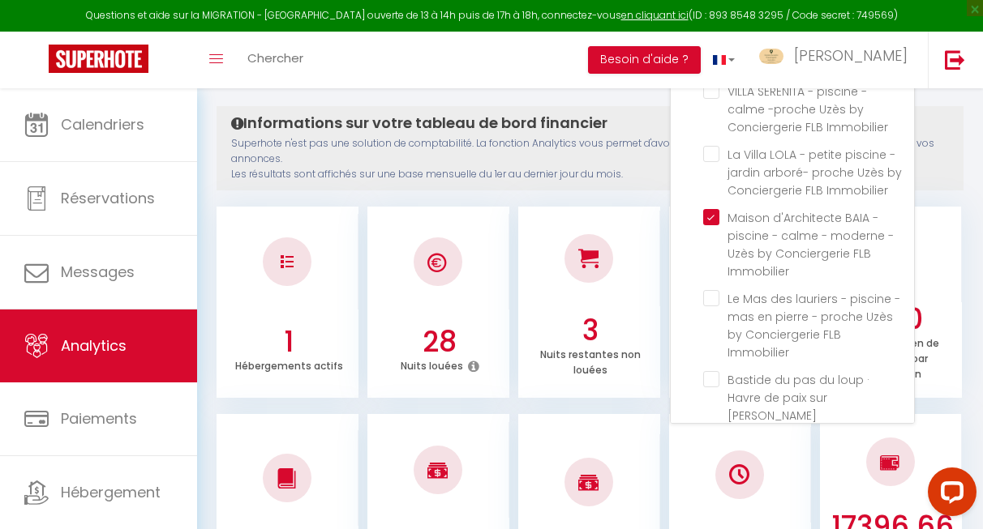
scroll to position [221, 0]
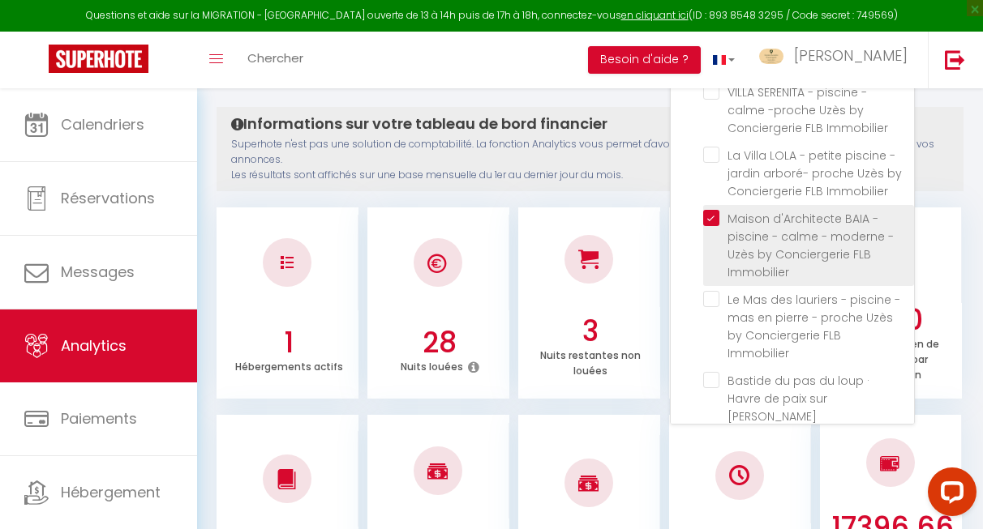
click at [719, 210] on label "Maison d'Architecte BAIA - piscine - calme - moderne - Uzès by Conciergerie FLB…" at bounding box center [811, 245] width 184 height 71
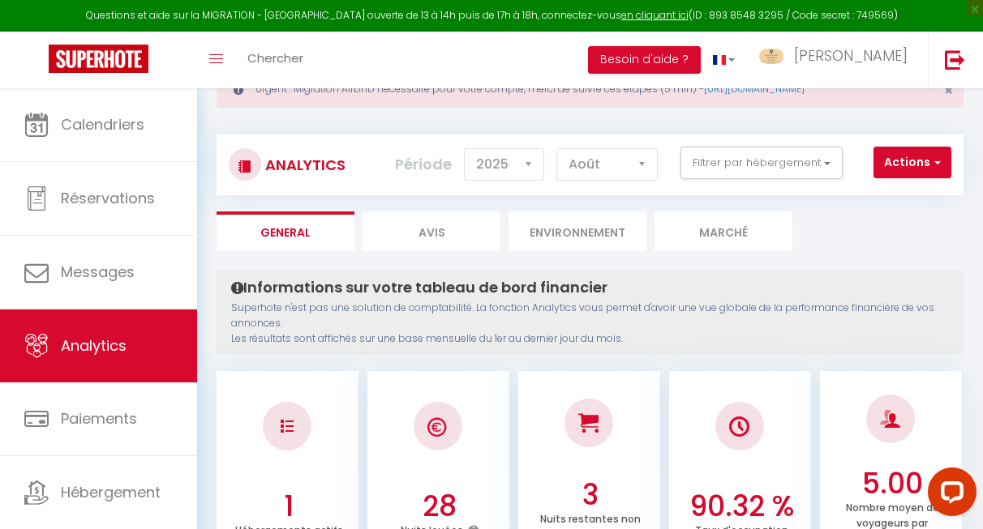
scroll to position [59, 0]
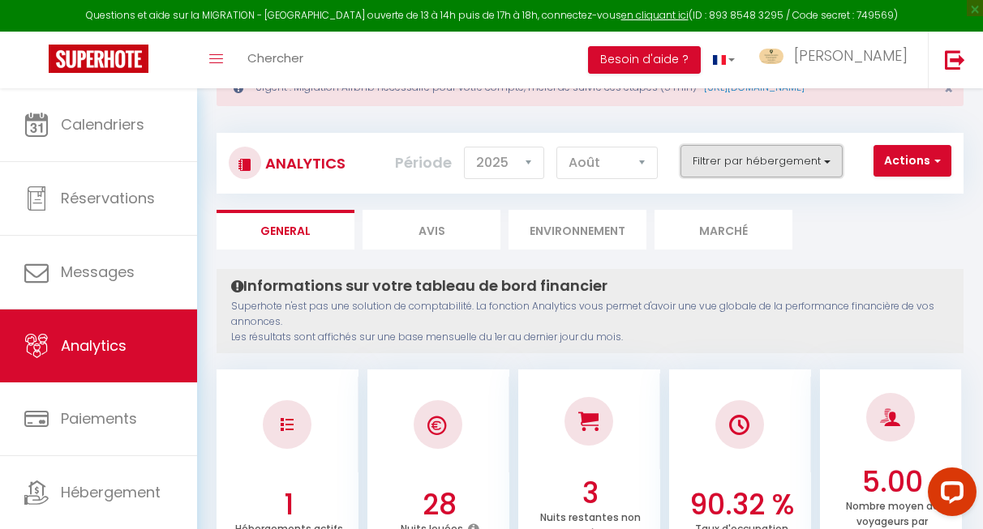
click at [754, 155] on button "Filtrer par hébergement" at bounding box center [761, 161] width 162 height 32
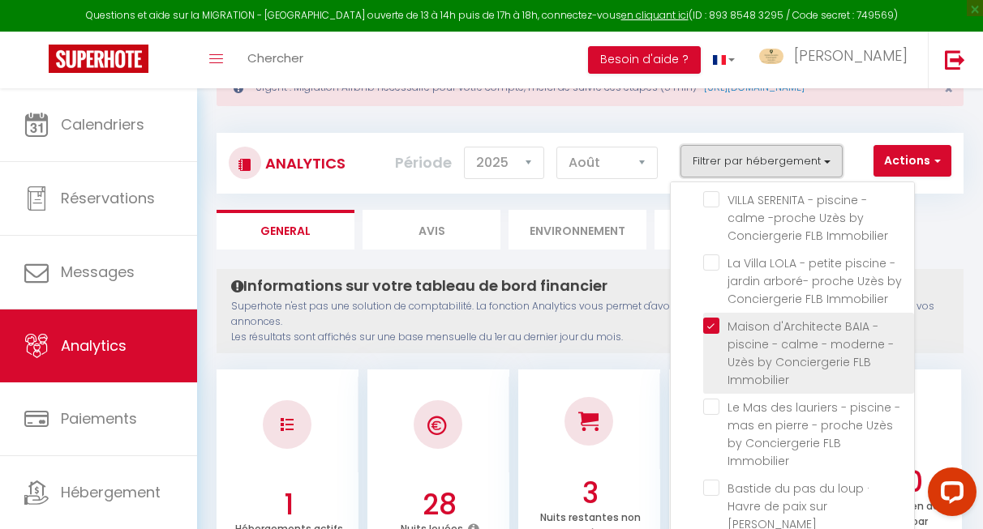
scroll to position [334, 0]
click at [725, 317] on Immobilier "checkbox" at bounding box center [808, 325] width 211 height 16
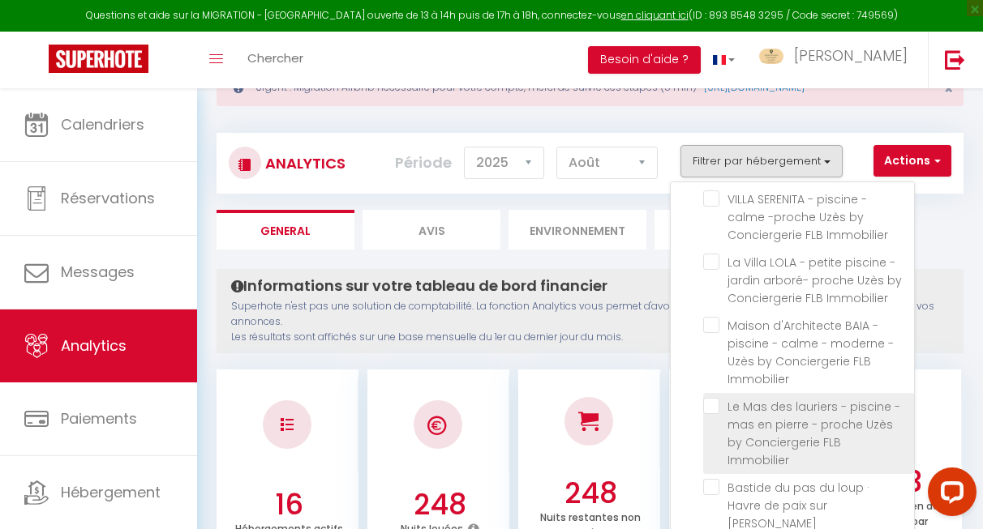
click at [710, 398] on Immobilier "checkbox" at bounding box center [808, 406] width 211 height 16
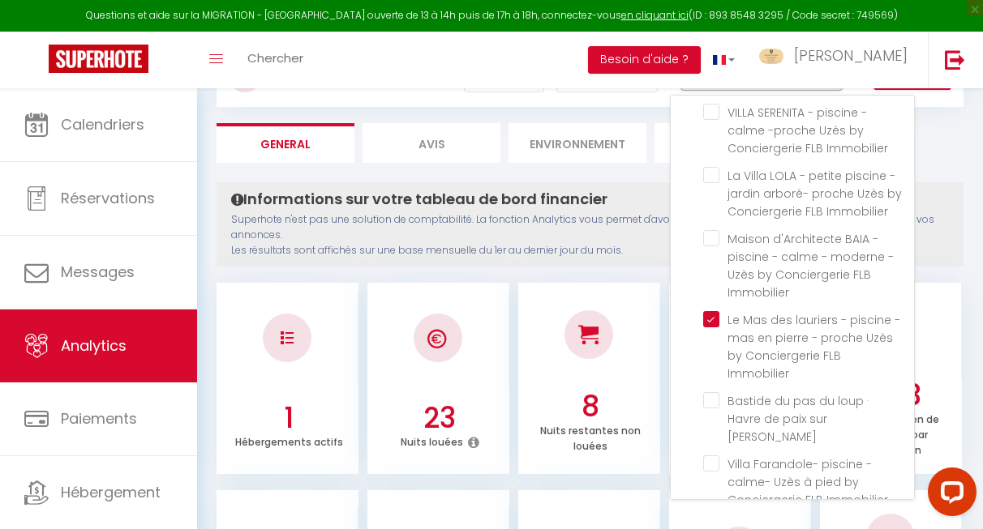
scroll to position [0, 0]
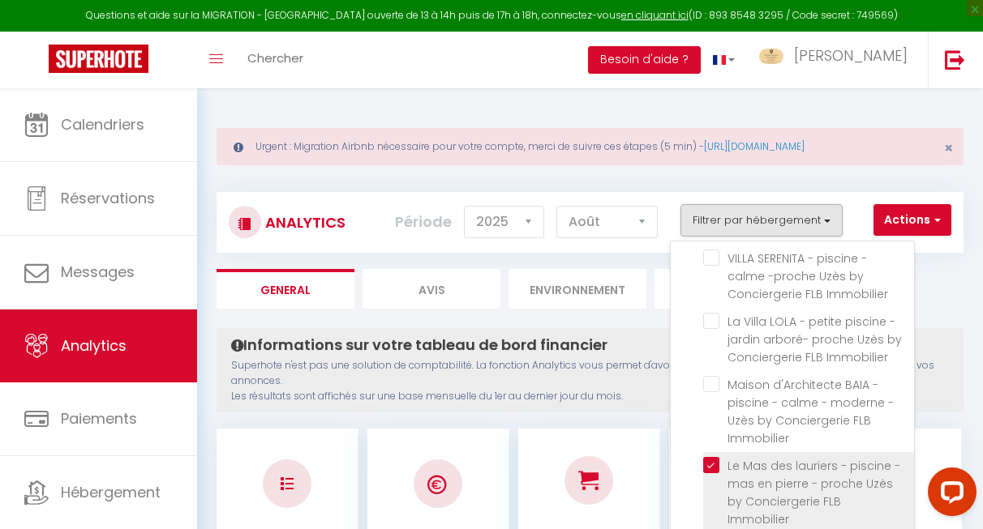
click at [714, 457] on Immobilier "checkbox" at bounding box center [808, 465] width 211 height 16
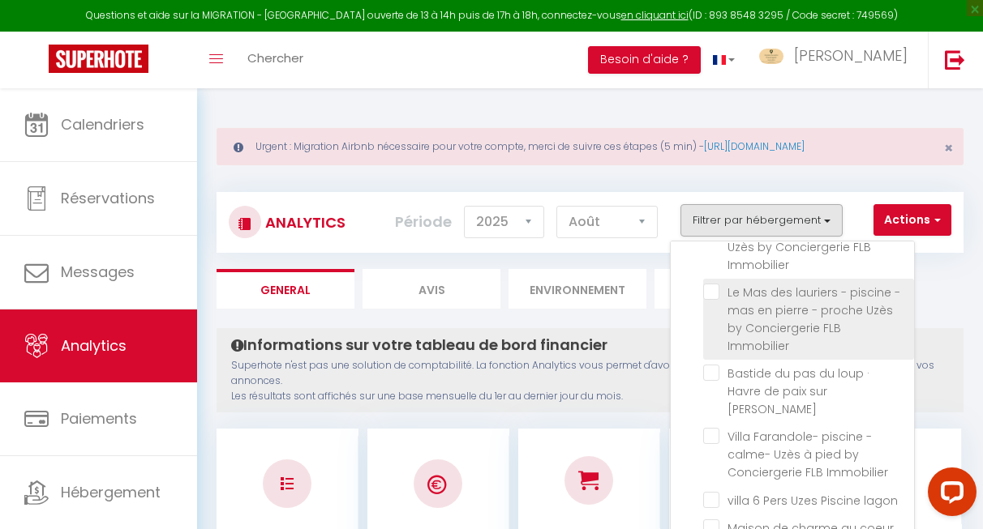
scroll to position [513, 0]
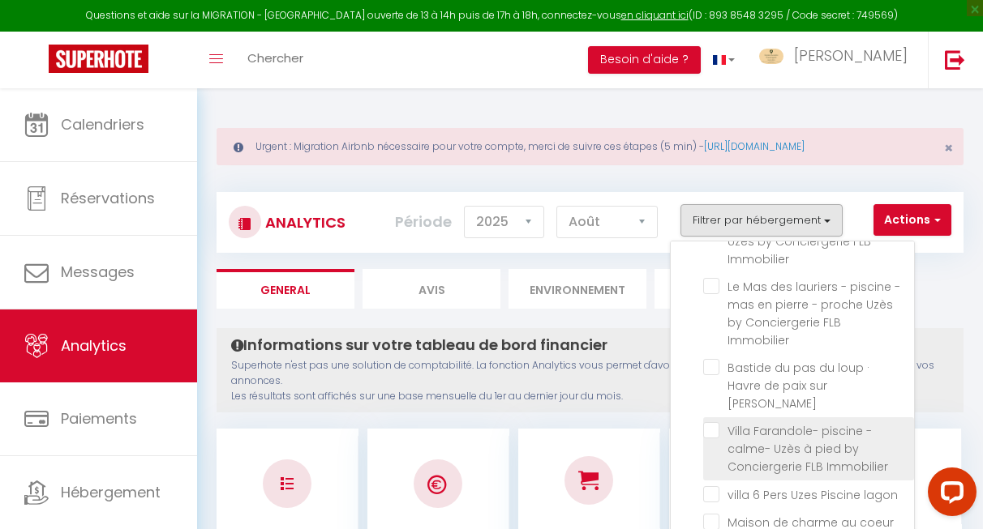
click at [711, 422] on Immobilier "checkbox" at bounding box center [808, 430] width 211 height 16
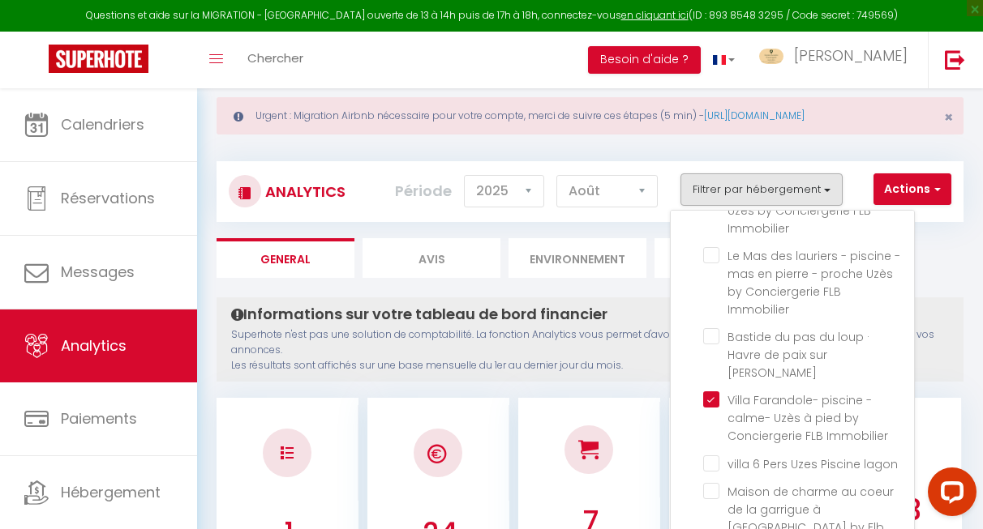
scroll to position [27, 0]
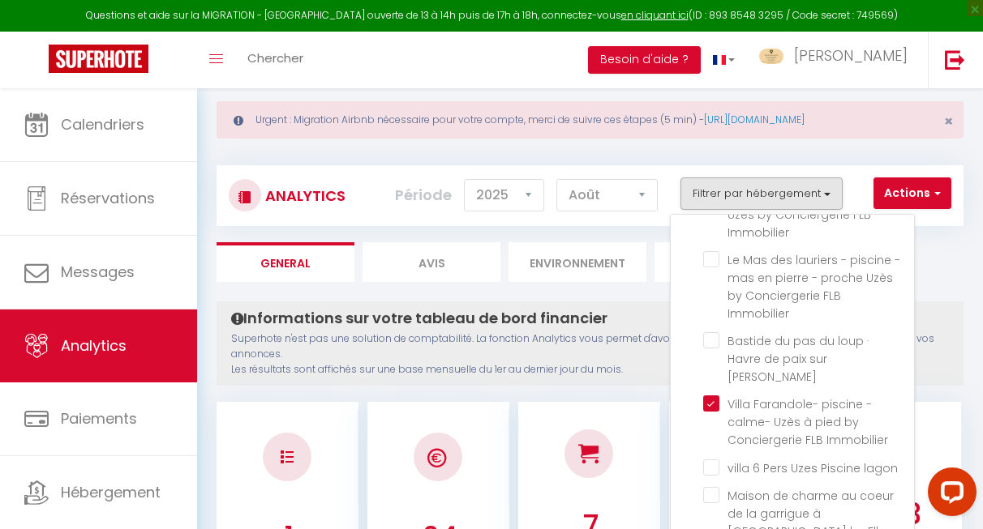
click at [703, 325] on ul "Tous La Maison Hermione - piscine - vue sur les vignes -proche uzès by Concierg…" at bounding box center [796, 256] width 235 height 1085
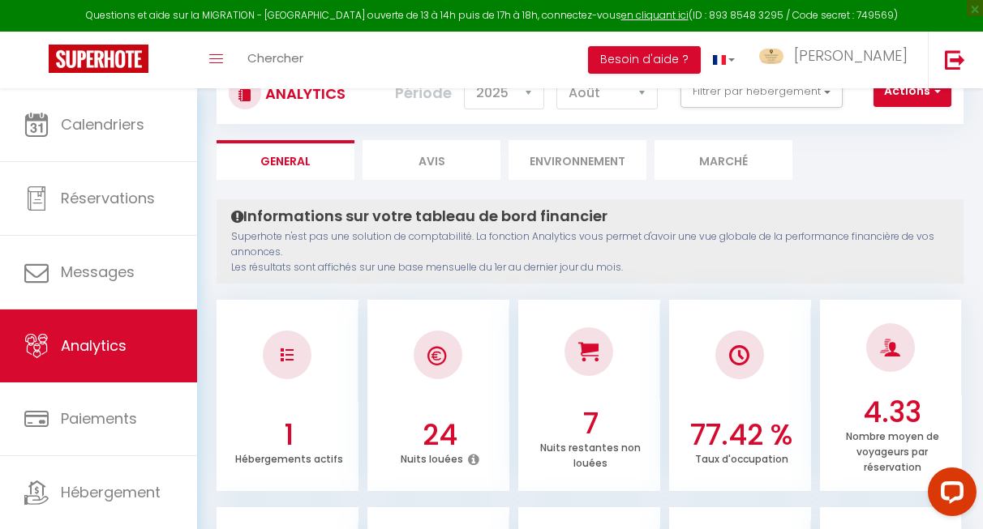
scroll to position [0, 0]
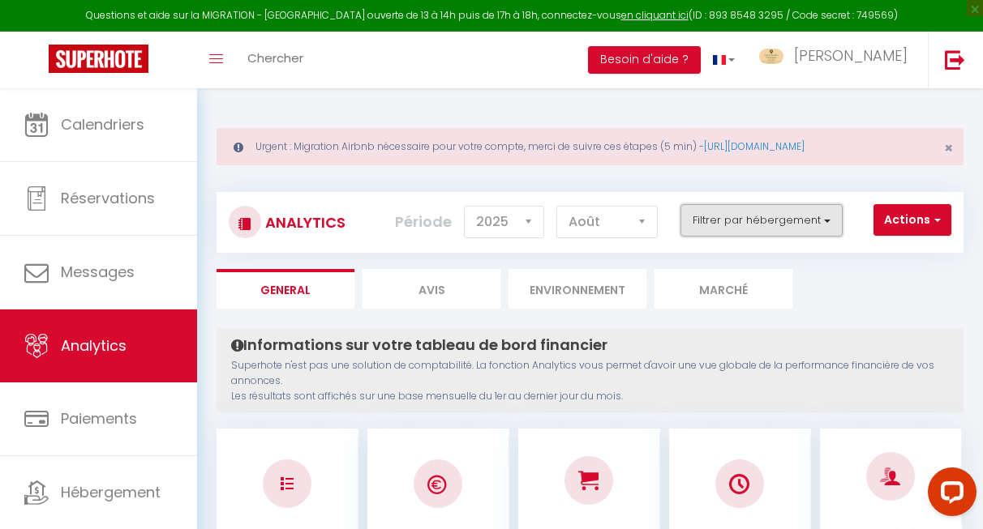
click at [761, 225] on button "Filtrer par hébergement" at bounding box center [761, 220] width 162 height 32
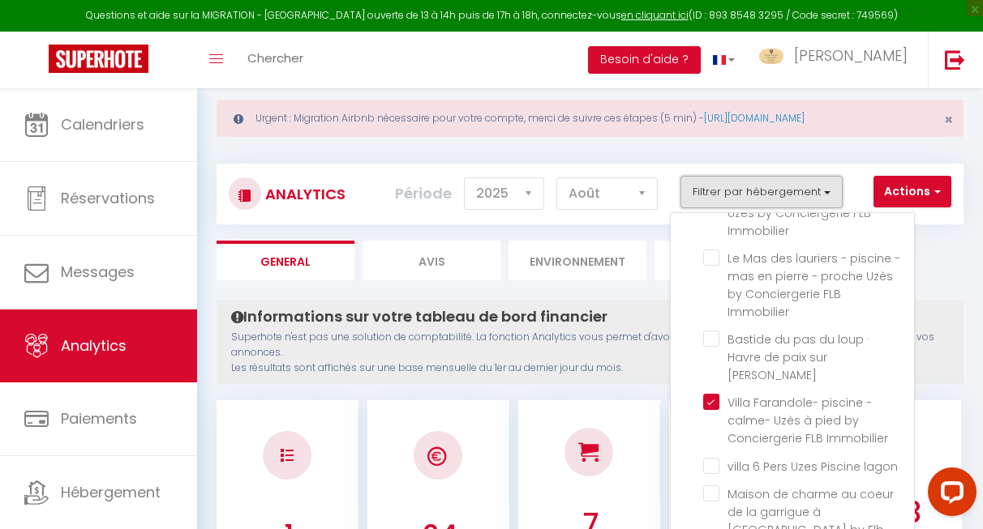
scroll to position [28, 0]
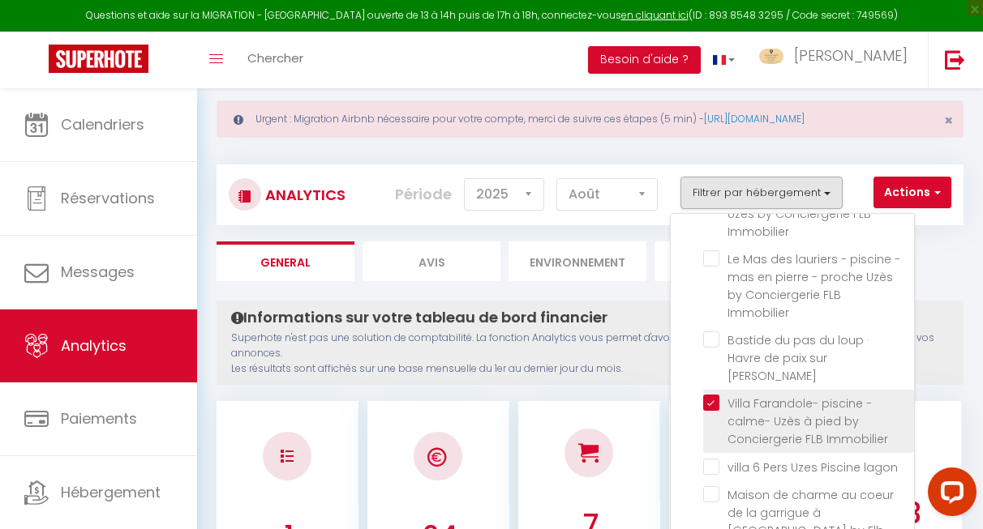
click at [712, 395] on Immobilier "checkbox" at bounding box center [808, 403] width 211 height 16
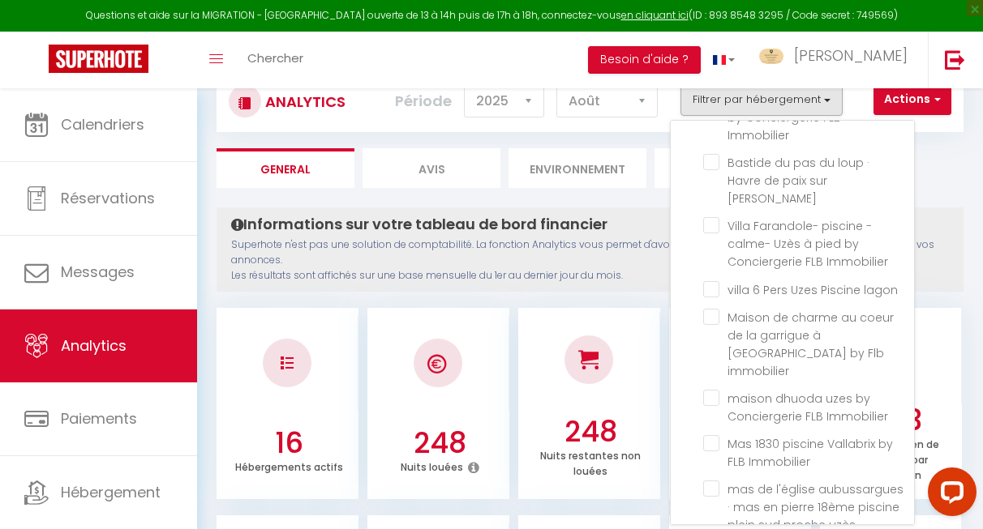
scroll to position [122, 0]
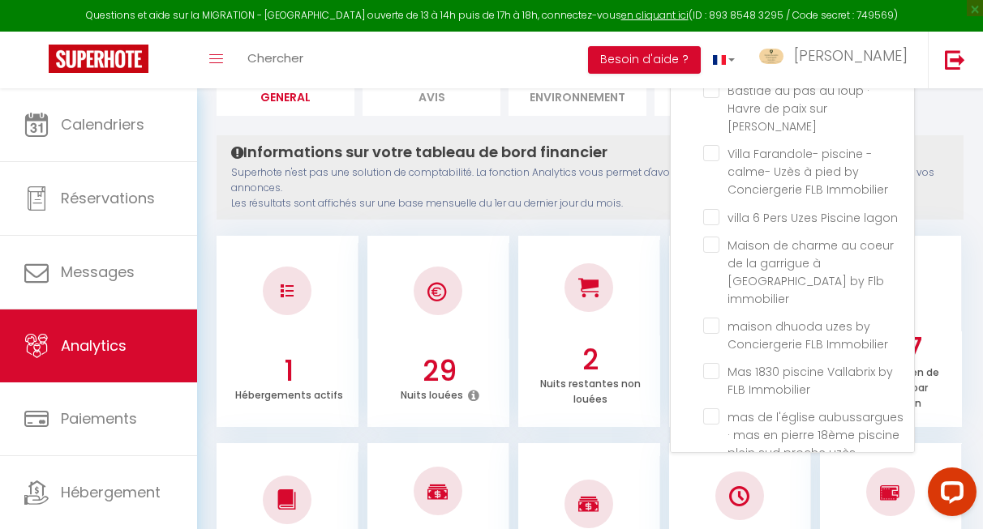
scroll to position [328, 0]
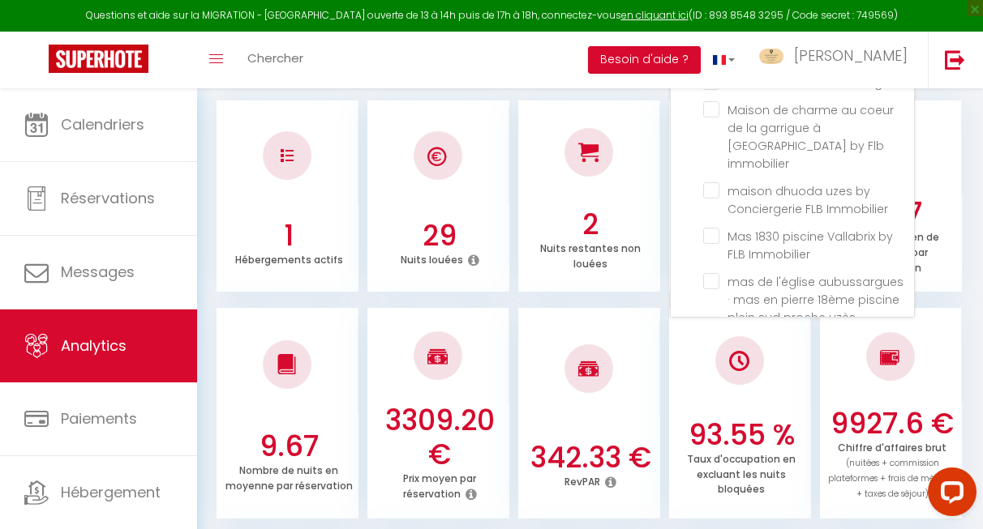
click at [709, 336] on Uzès "checkbox" at bounding box center [808, 344] width 211 height 16
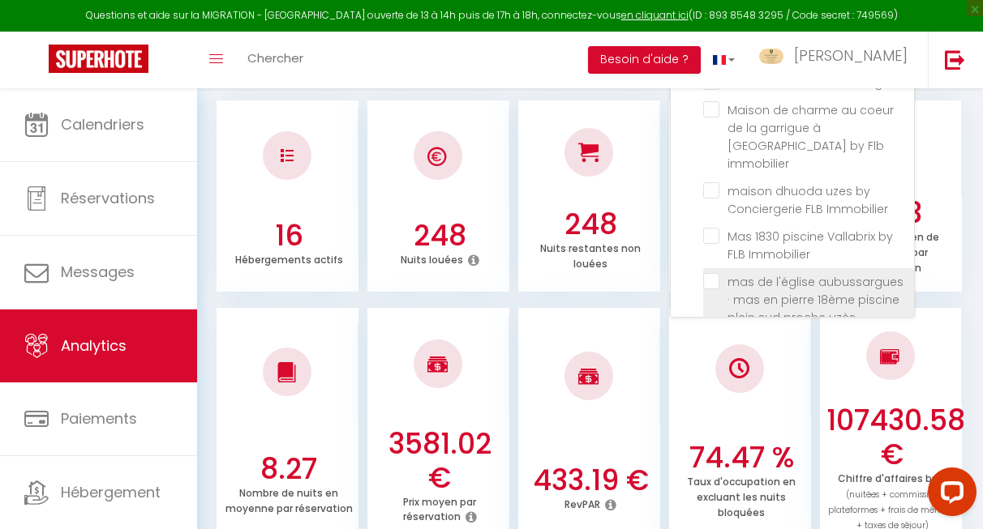
click at [724, 273] on uzès "checkbox" at bounding box center [808, 281] width 211 height 16
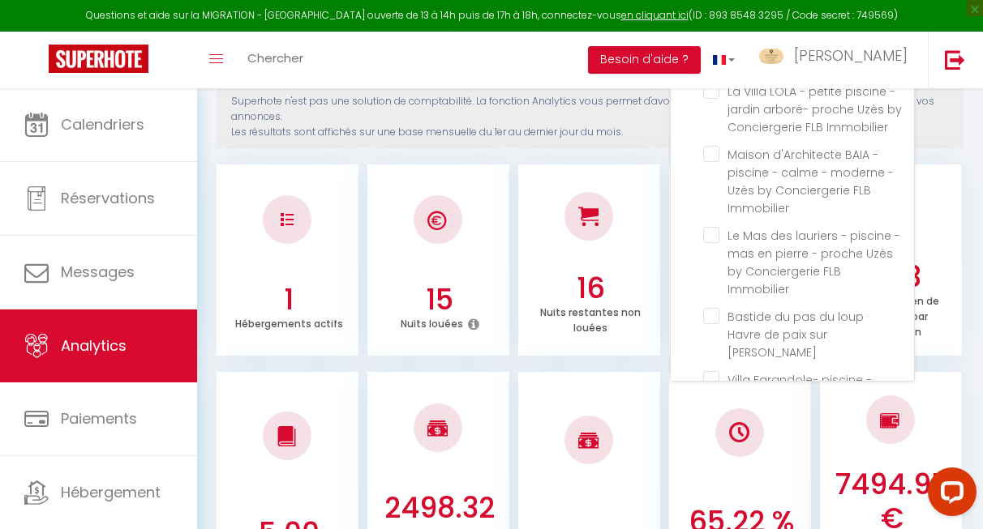
scroll to position [598, 0]
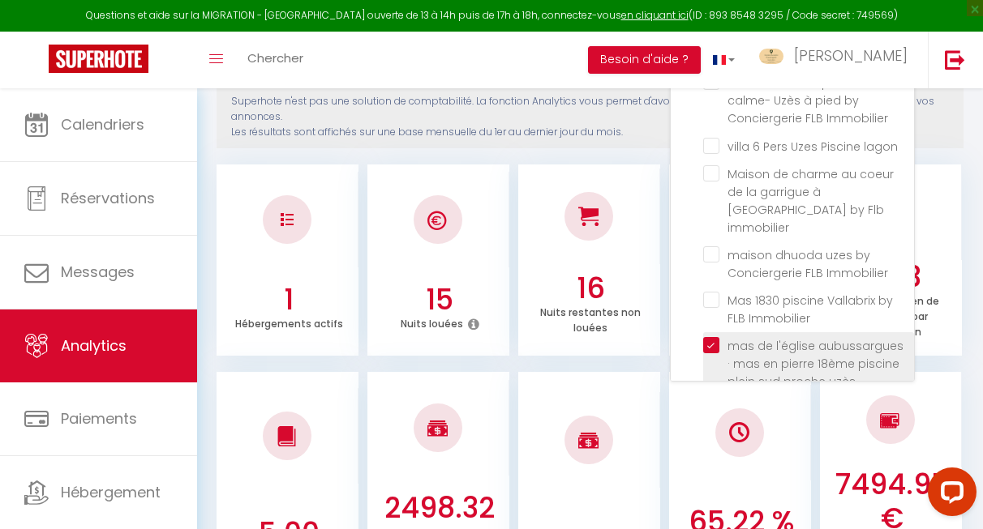
click at [709, 337] on uzès "checkbox" at bounding box center [808, 345] width 211 height 16
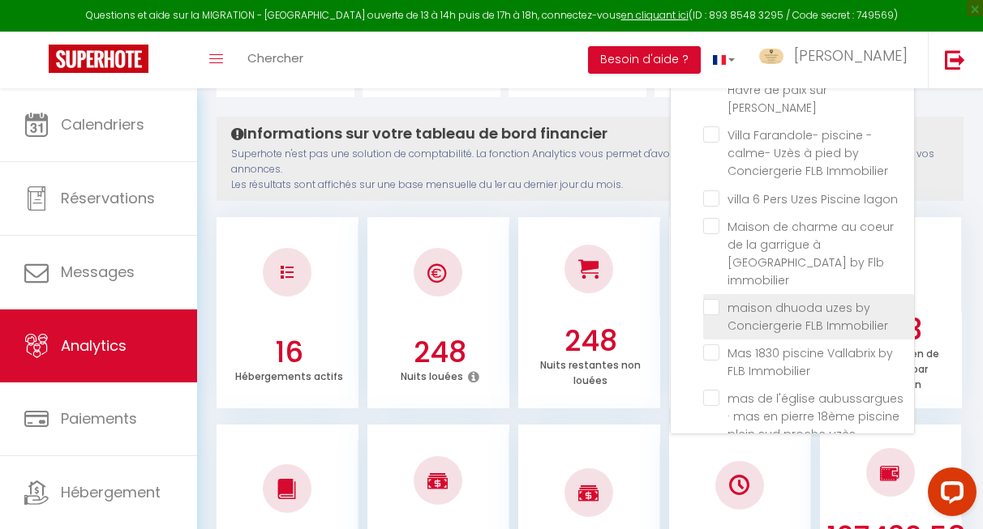
scroll to position [264, 0]
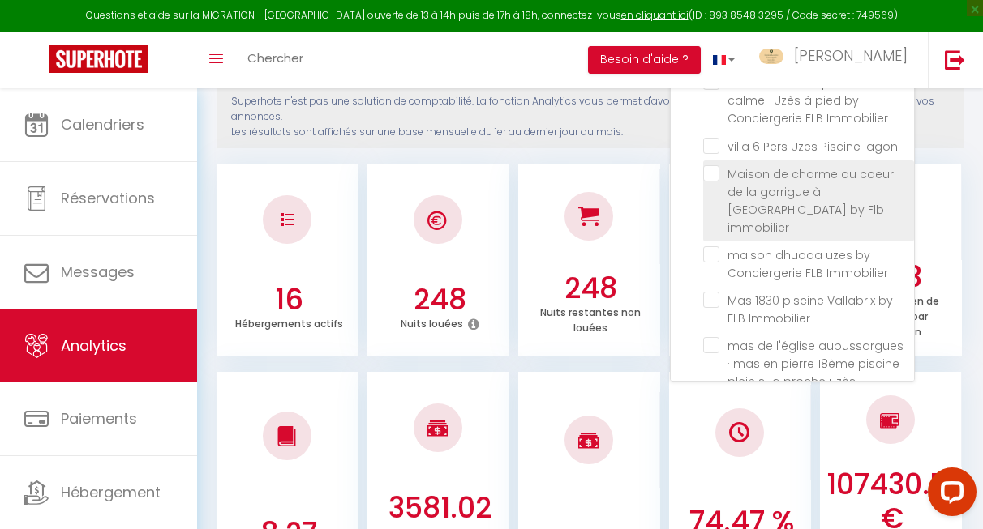
click at [718, 165] on immobilier "checkbox" at bounding box center [808, 173] width 211 height 16
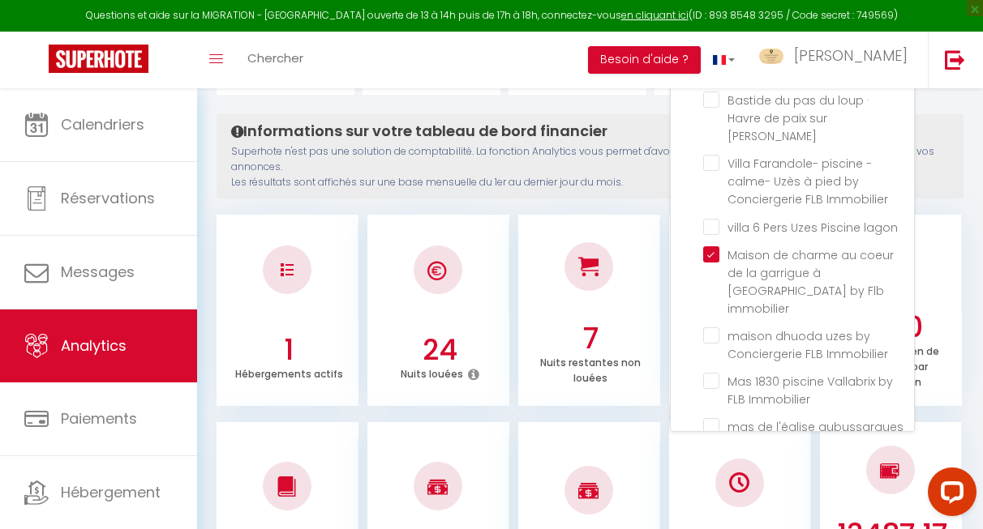
scroll to position [558, 0]
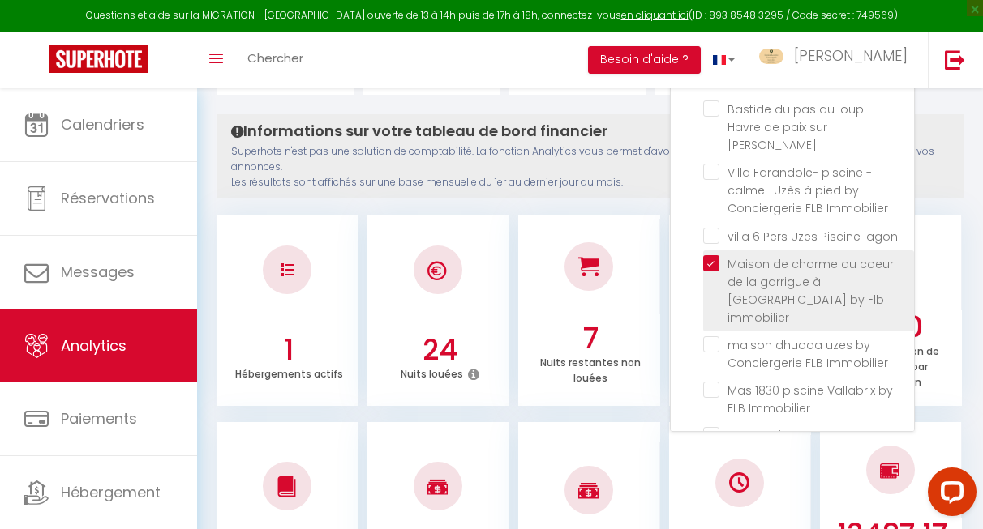
click at [710, 255] on immobilier "checkbox" at bounding box center [808, 263] width 211 height 16
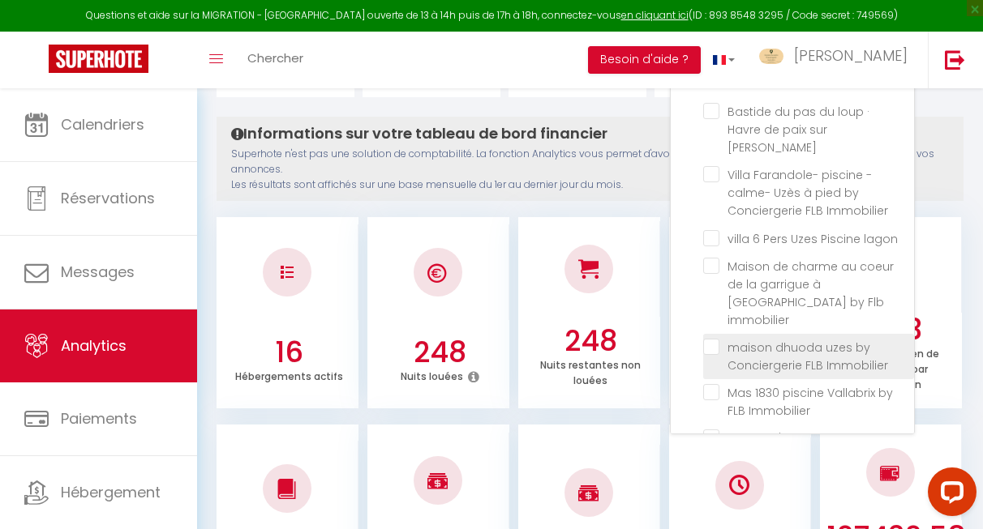
scroll to position [214, 0]
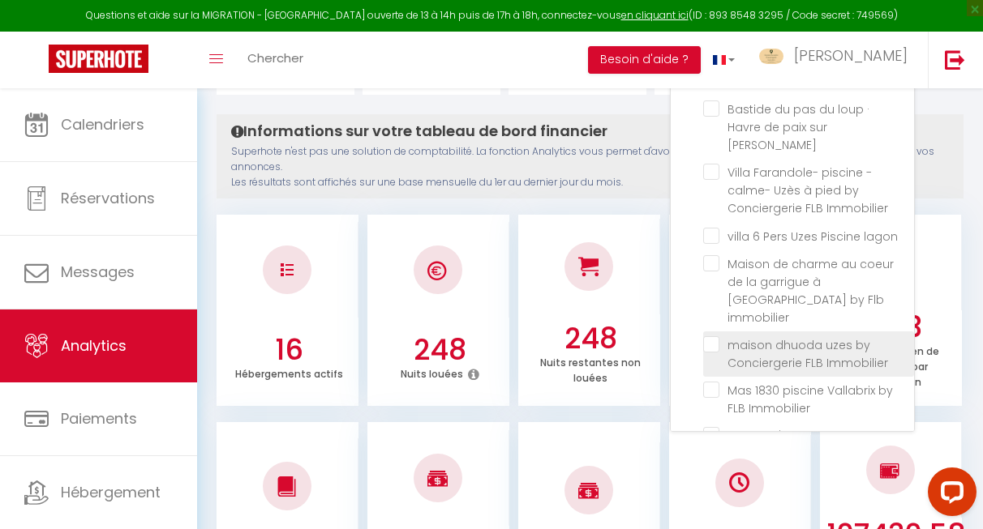
click at [709, 336] on Immobilier "checkbox" at bounding box center [808, 344] width 211 height 16
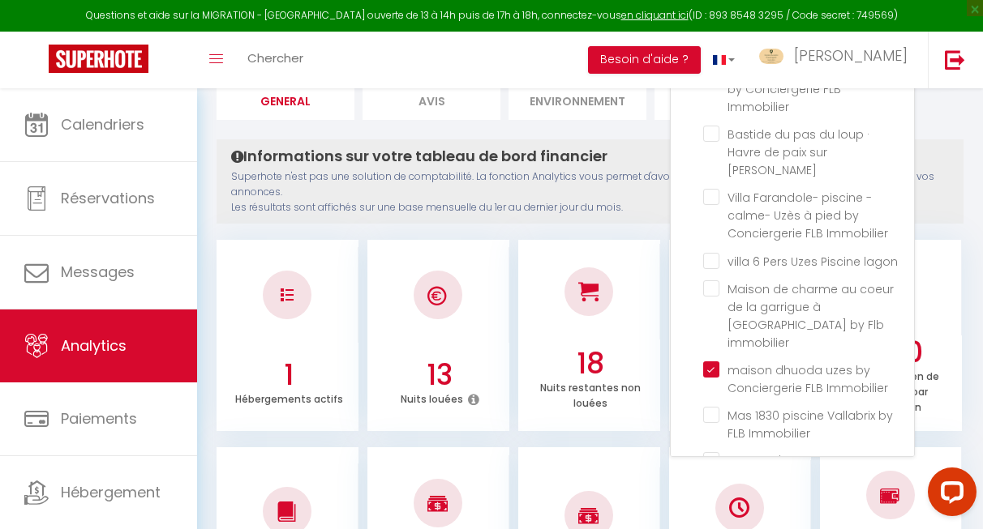
scroll to position [181, 0]
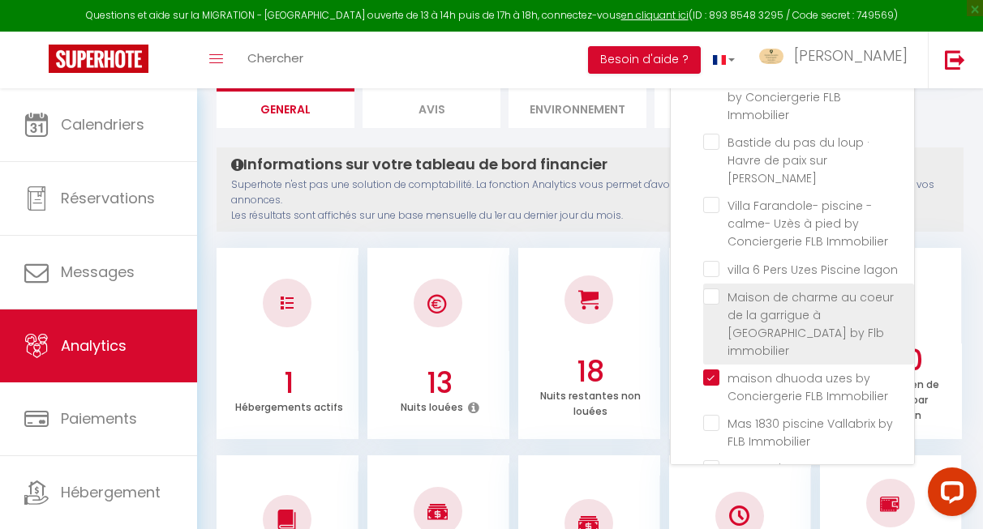
click at [711, 284] on li "Maison de charme au coeur de la garrigue à [GEOGRAPHIC_DATA] by Flb immobilier" at bounding box center [808, 324] width 211 height 81
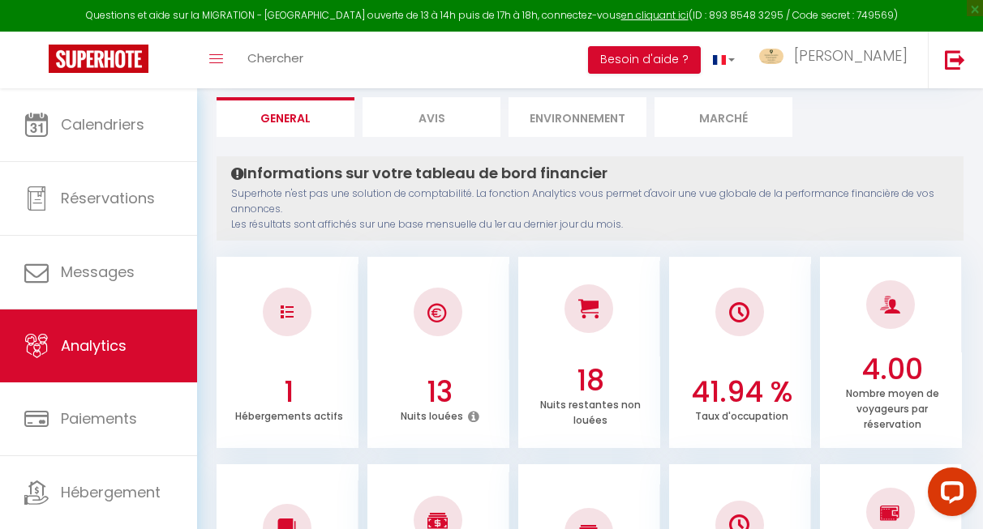
scroll to position [0, 0]
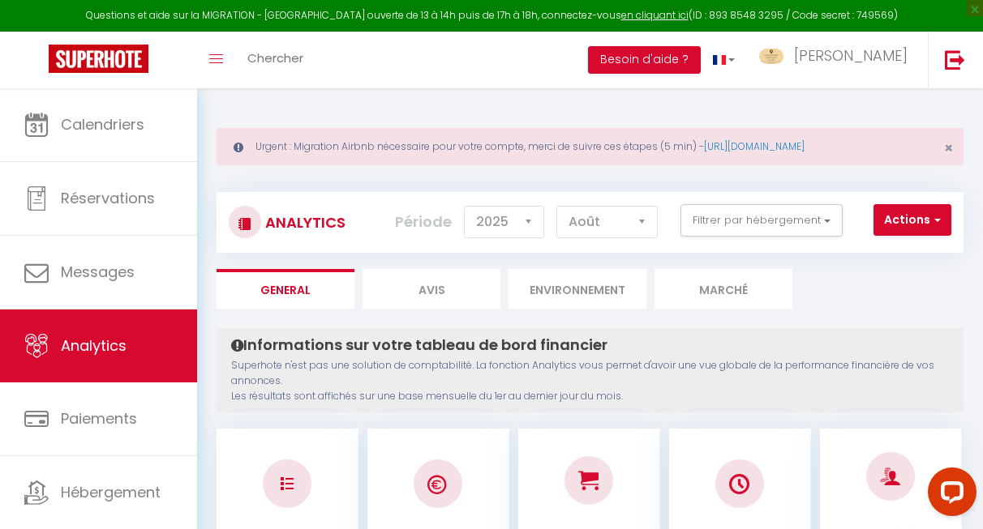
click at [727, 241] on div "Analytics Actions Génération SuperConciergerie Génération SuperAnalyzer Générat…" at bounding box center [589, 222] width 747 height 61
click at [735, 225] on button "Filtrer par hébergement" at bounding box center [761, 220] width 162 height 32
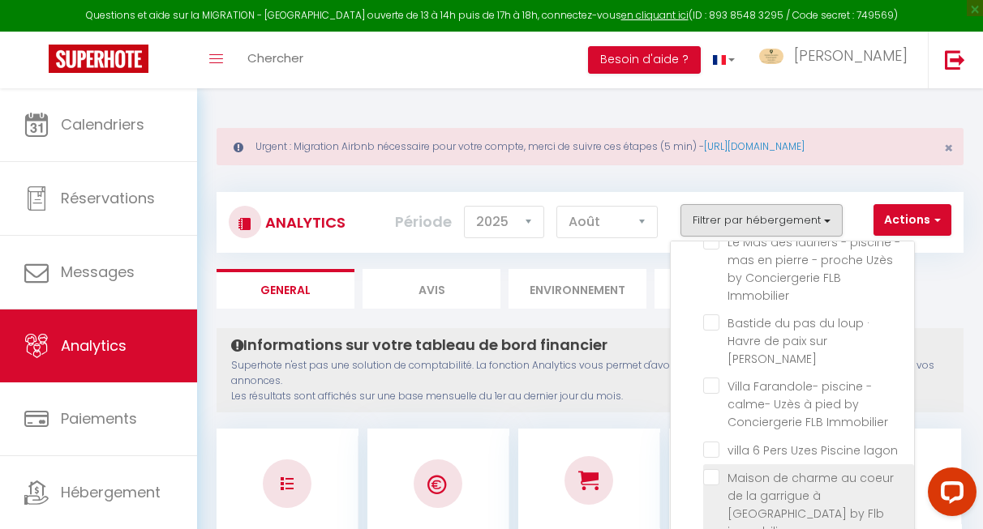
click at [713, 469] on immobilier "checkbox" at bounding box center [808, 477] width 211 height 16
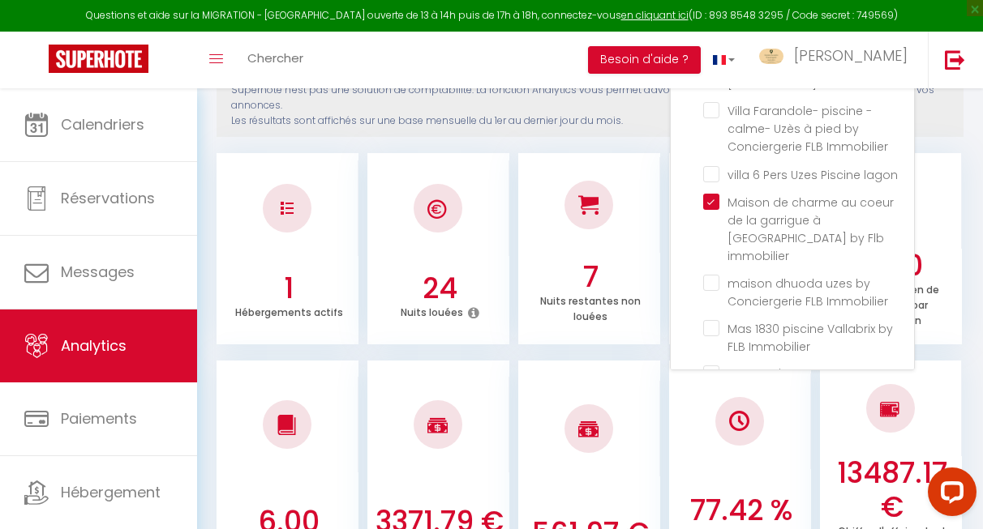
scroll to position [313, 0]
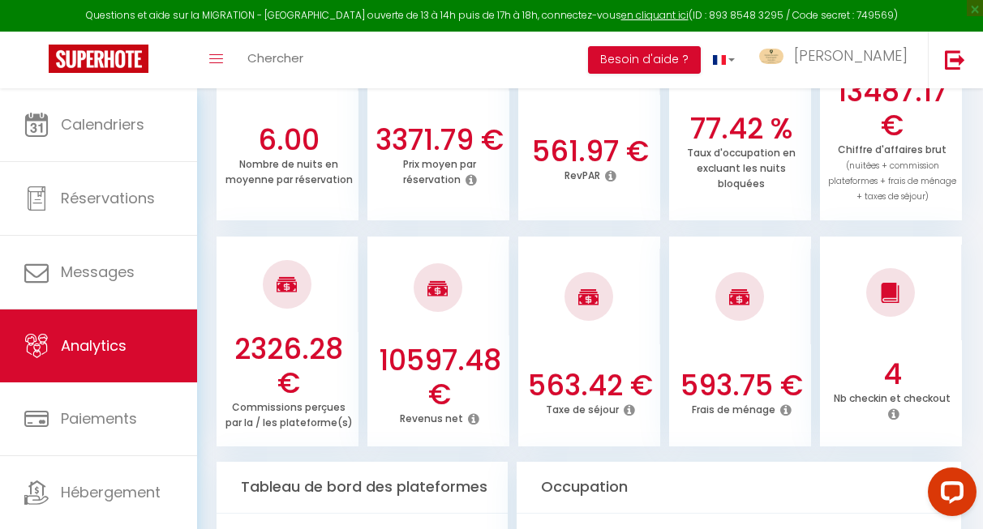
scroll to position [662, 0]
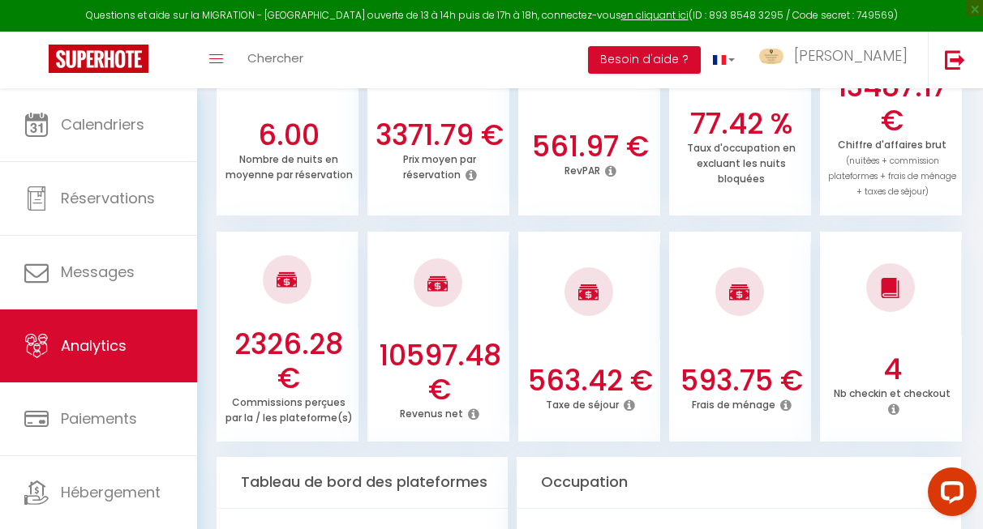
click at [785, 399] on icon at bounding box center [785, 405] width 11 height 13
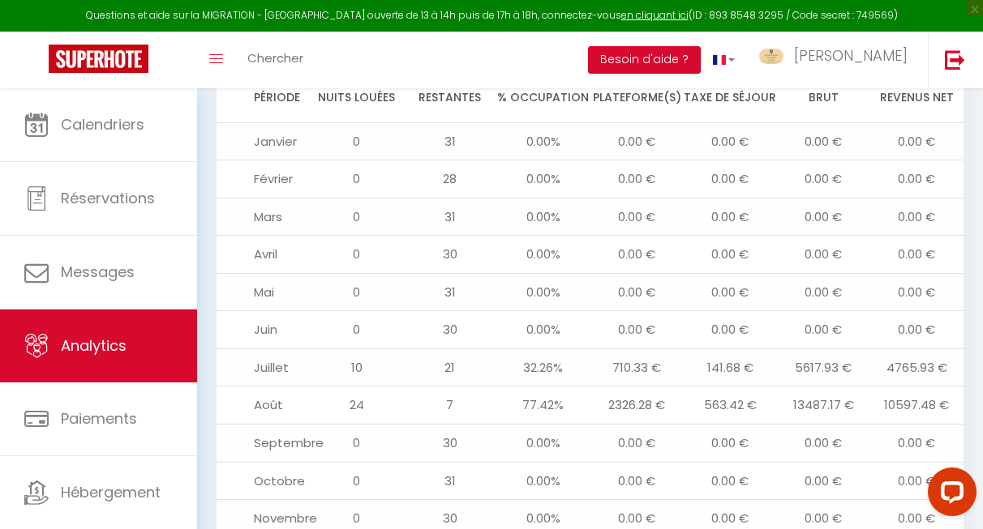
scroll to position [1913, 0]
